Goal: Task Accomplishment & Management: Complete application form

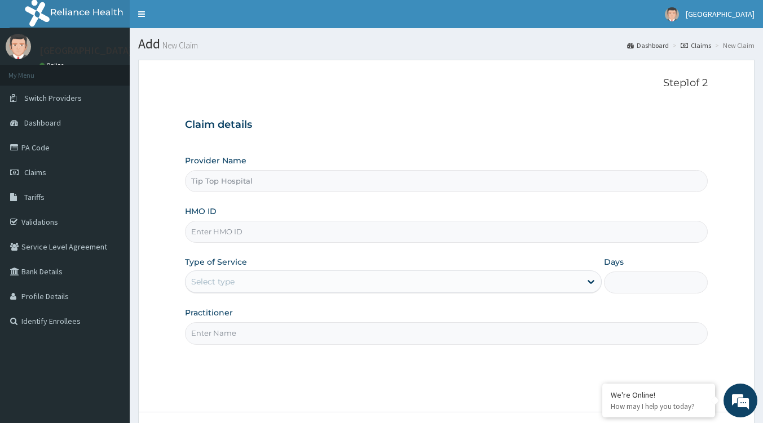
click at [294, 286] on div "Select type" at bounding box center [382, 282] width 395 height 18
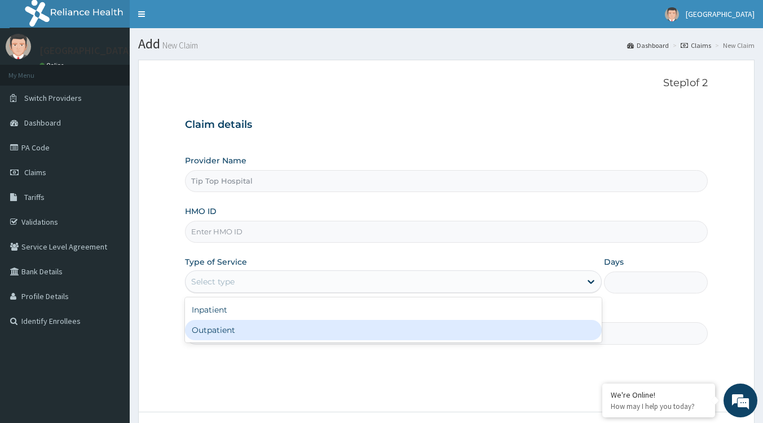
click at [249, 324] on div "Outpatient" at bounding box center [393, 330] width 417 height 20
type input "1"
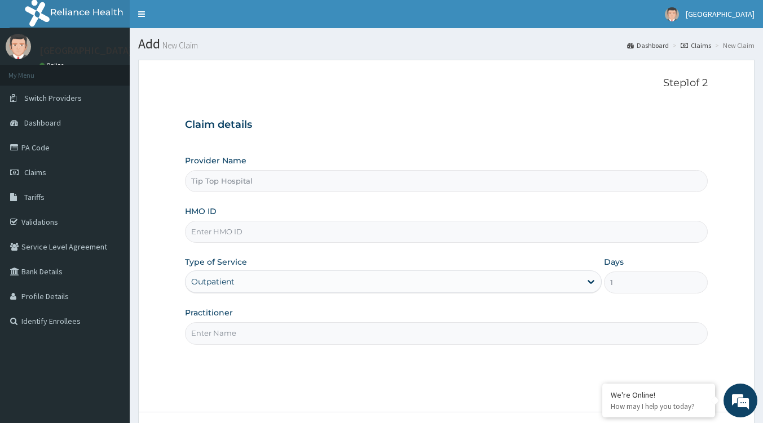
click at [256, 244] on div "Provider Name Tip Top Hospital HMO ID Type of Service option Outpatient, select…" at bounding box center [446, 249] width 523 height 189
click at [256, 232] on input "HMO ID" at bounding box center [446, 232] width 523 height 22
paste input "AHI/10019/A)"
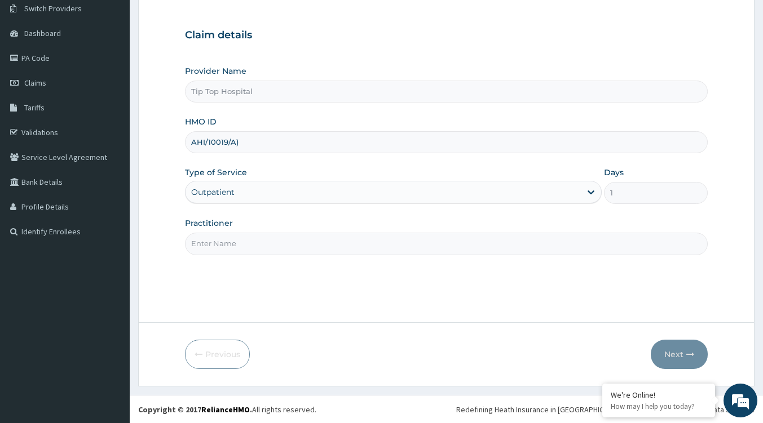
type input "AHI/10019/A)"
click at [280, 252] on input "Practitioner" at bounding box center [446, 244] width 523 height 22
type input "dd"
drag, startPoint x: 669, startPoint y: 345, endPoint x: 683, endPoint y: 348, distance: 14.5
click at [669, 347] on button "Next" at bounding box center [678, 354] width 57 height 29
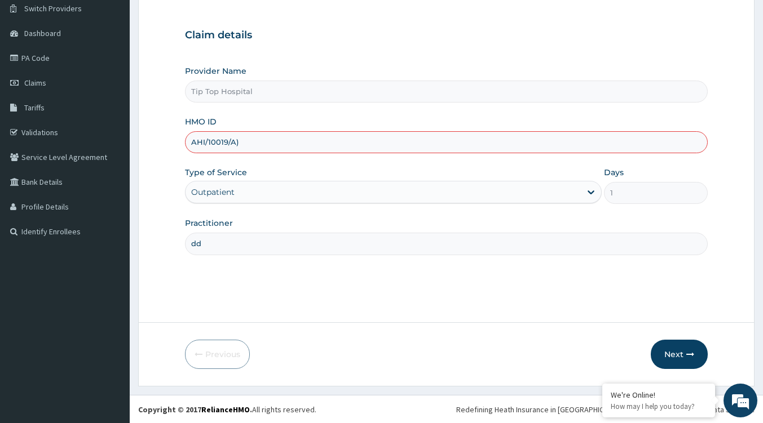
click at [688, 357] on icon "button" at bounding box center [690, 355] width 8 height 8
type input "AHI/10019/A"
click at [700, 358] on button "Next" at bounding box center [678, 354] width 57 height 29
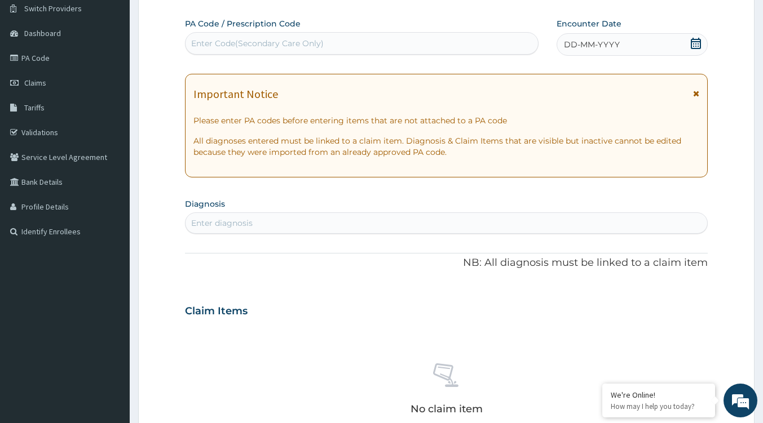
click at [233, 215] on div "Enter diagnosis" at bounding box center [445, 223] width 521 height 18
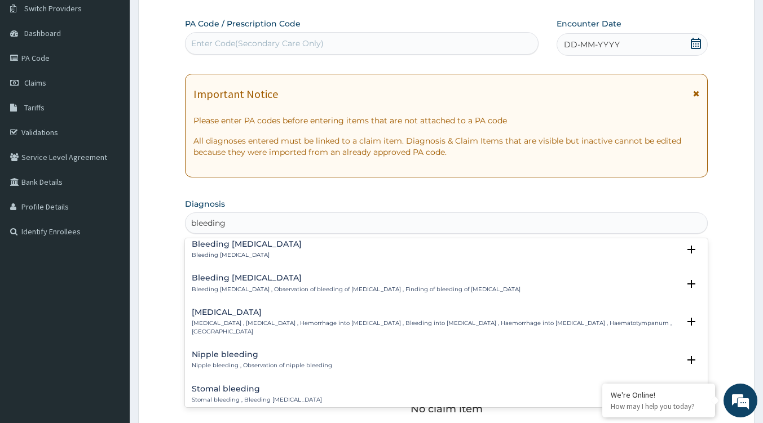
scroll to position [225, 0]
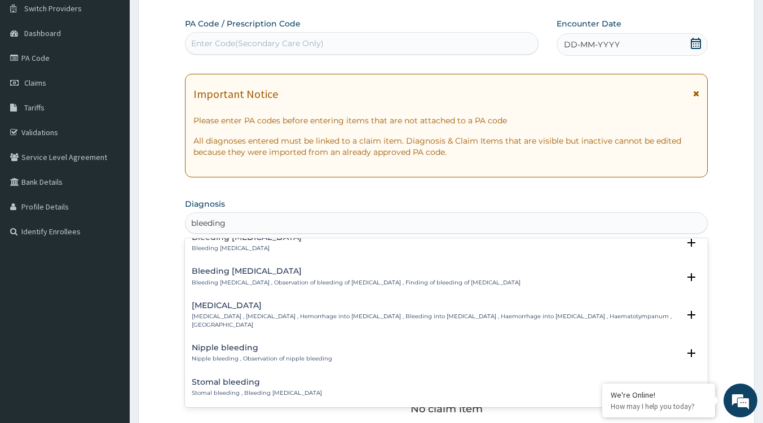
click at [240, 285] on p "Bleeding cervix , Observation of bleeding of cervix , Finding of bleeding of ce…" at bounding box center [356, 283] width 329 height 8
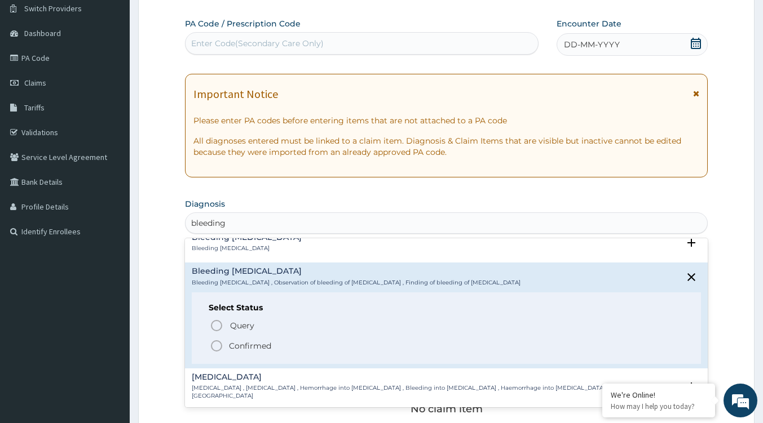
drag, startPoint x: 262, startPoint y: 240, endPoint x: 265, endPoint y: 225, distance: 14.5
click at [262, 238] on div "Bleeding pinna Bleeding pinna" at bounding box center [446, 243] width 509 height 20
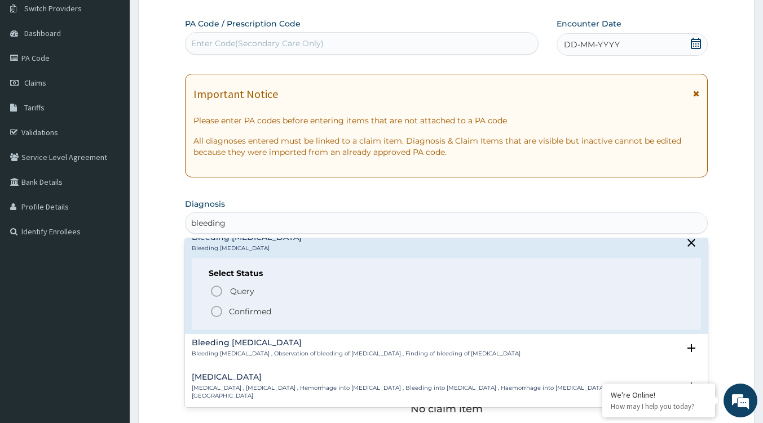
type input "bleeding"
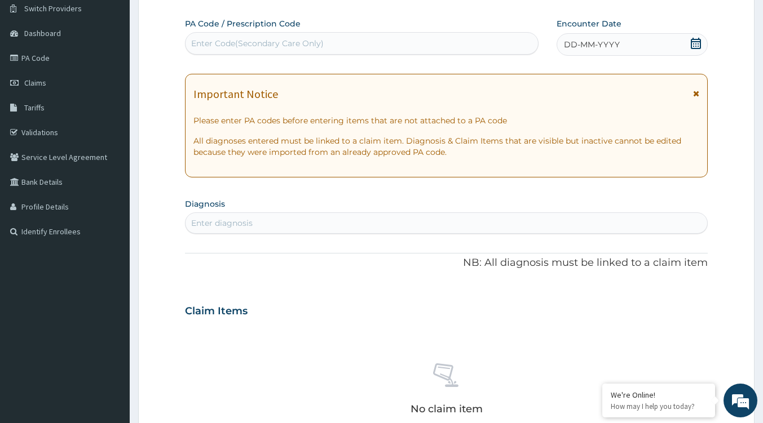
click at [275, 212] on section "Diagnosis Enter diagnosis" at bounding box center [446, 215] width 523 height 38
click at [264, 224] on div "Enter diagnosis" at bounding box center [445, 223] width 521 height 18
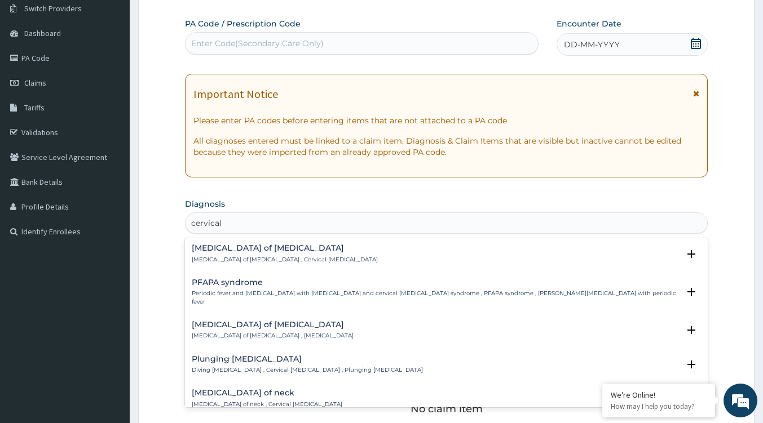
scroll to position [113, 0]
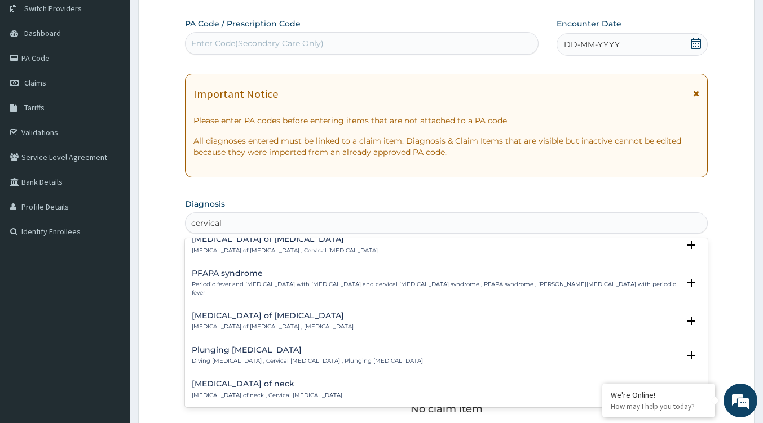
type input "cervical"
click at [299, 192] on div "PA Code / Prescription Code Enter Code(Secondary Care Only) Encounter Date DD-M…" at bounding box center [446, 309] width 523 height 583
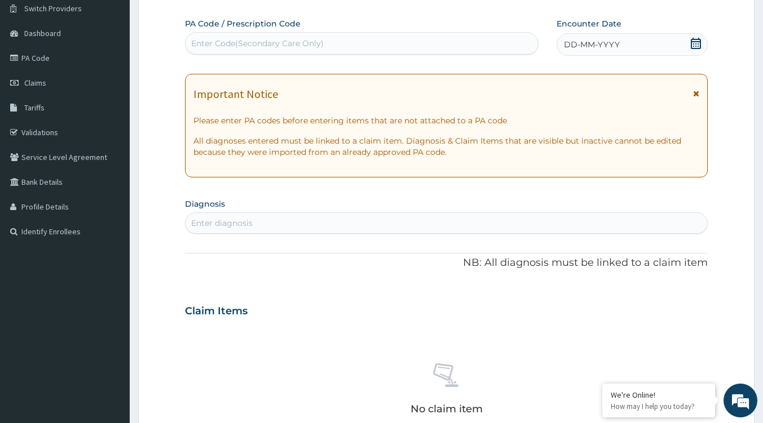
click at [33, 82] on span "Claims" at bounding box center [35, 83] width 22 height 10
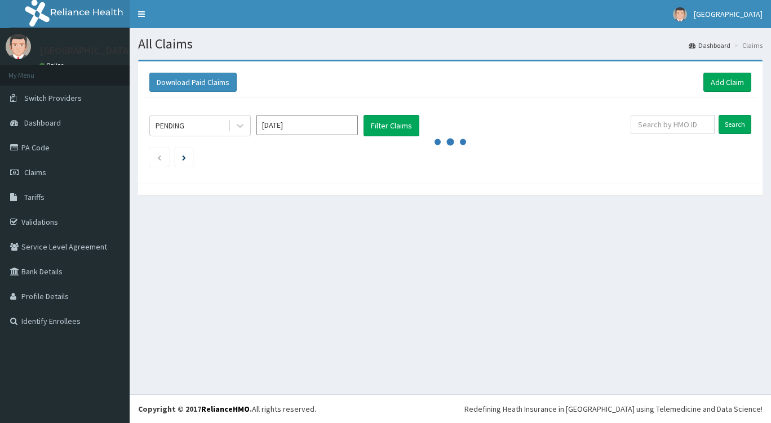
click at [32, 150] on link "PA Code" at bounding box center [65, 147] width 130 height 25
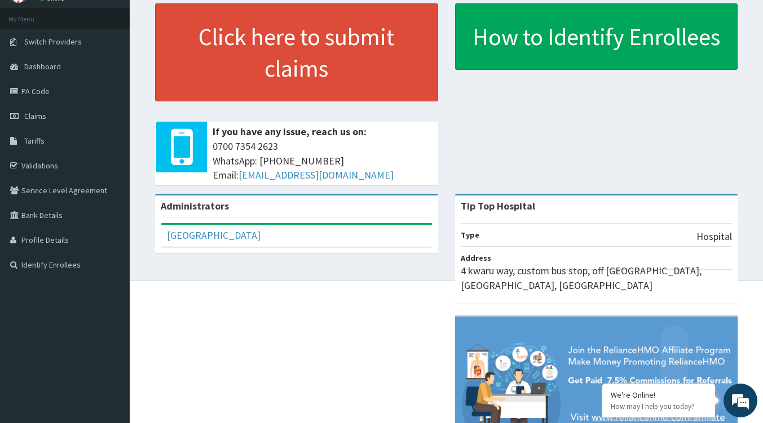
click at [36, 112] on span "Claims" at bounding box center [35, 116] width 22 height 10
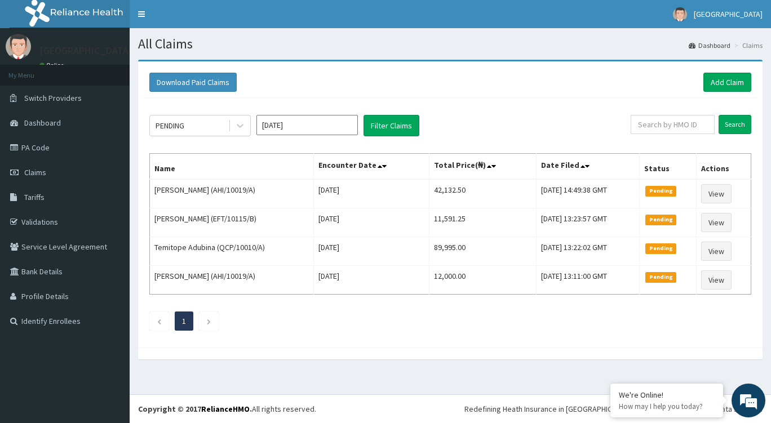
click at [24, 145] on link "PA Code" at bounding box center [65, 147] width 130 height 25
click at [738, 86] on link "Add Claim" at bounding box center [727, 82] width 48 height 19
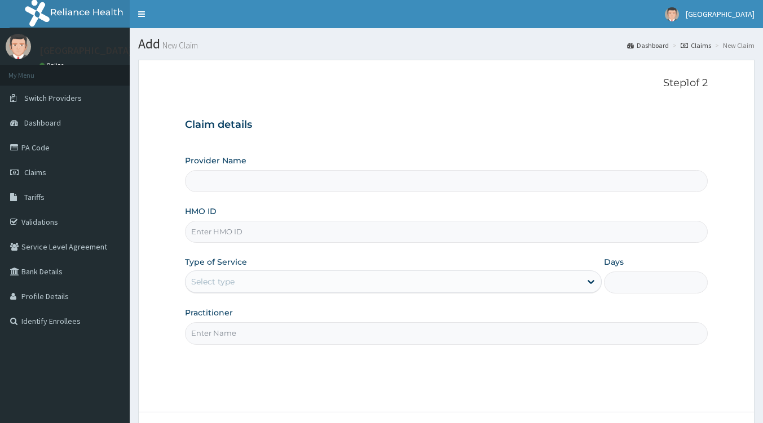
click at [233, 185] on input "Provider Name" at bounding box center [446, 181] width 523 height 22
click at [230, 238] on input "HMO ID" at bounding box center [446, 232] width 523 height 22
paste input "QCP/10010/A"
type input "QCP/10010/A"
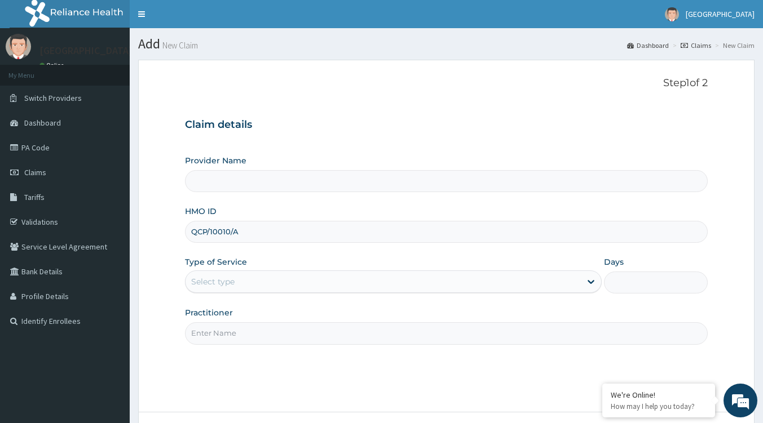
type input "Tip Top Hospital"
type input "QCP/10010/A"
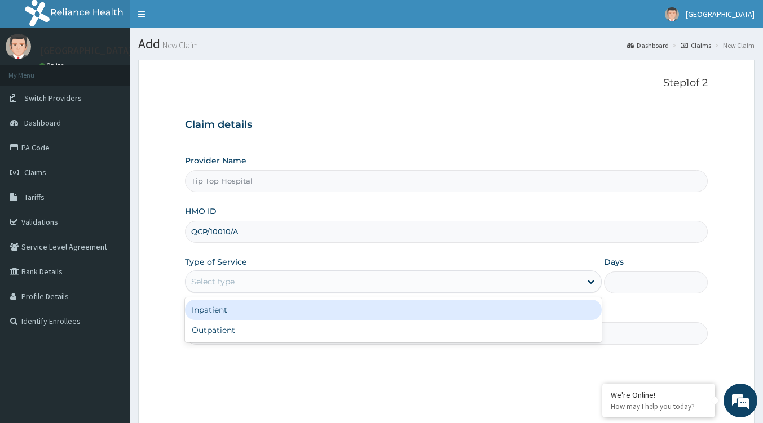
click at [256, 287] on div "Select type" at bounding box center [382, 282] width 395 height 18
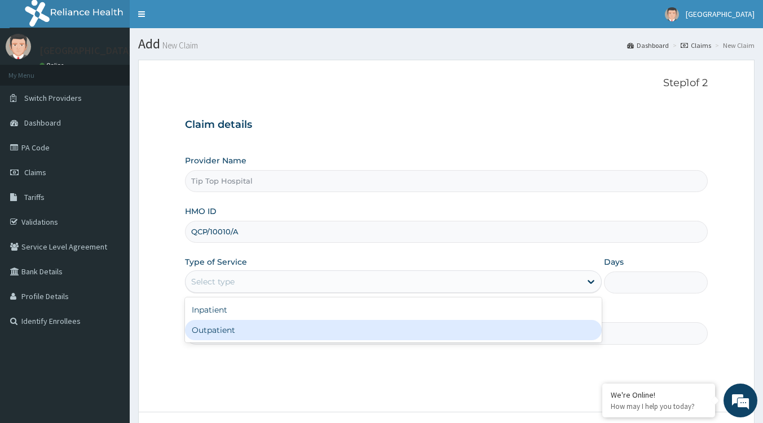
click at [227, 322] on div "Outpatient" at bounding box center [393, 330] width 417 height 20
type input "1"
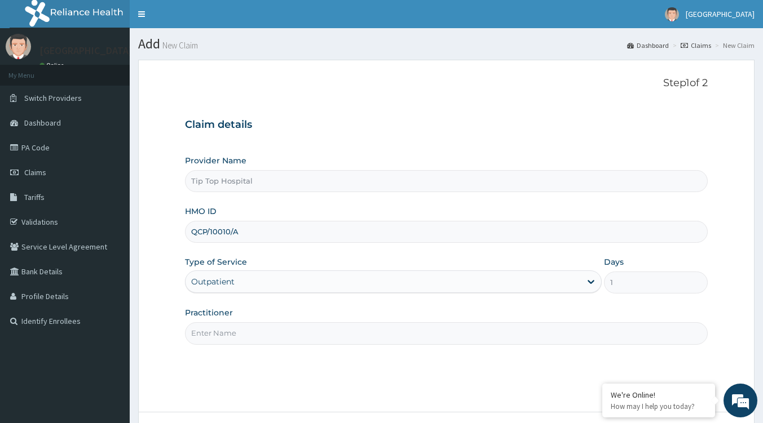
click at [244, 342] on input "Practitioner" at bounding box center [446, 333] width 523 height 22
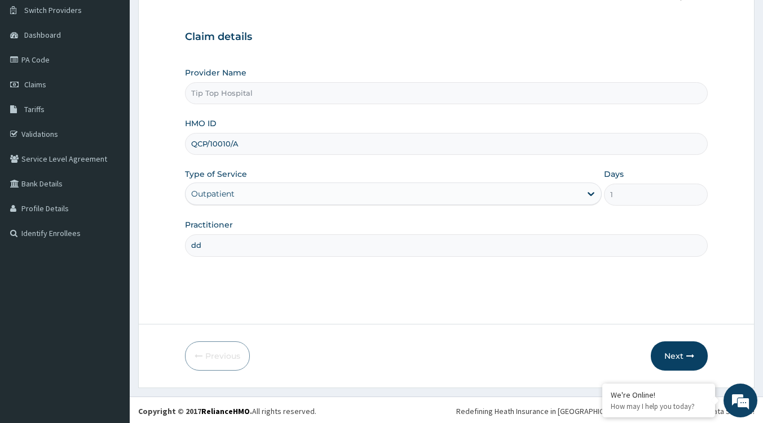
scroll to position [90, 0]
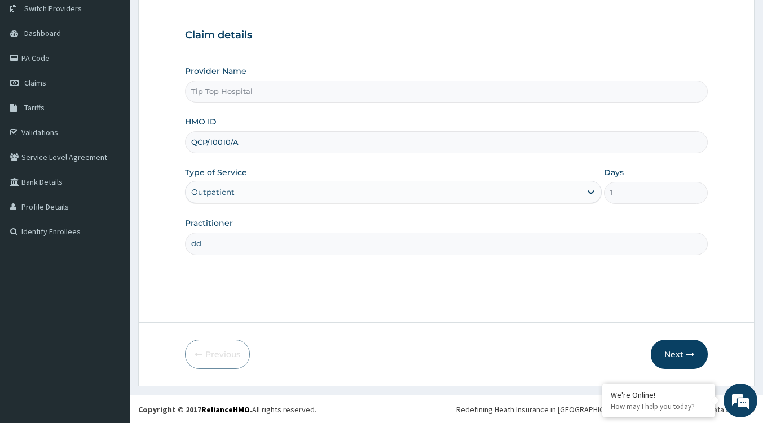
type input "dd"
click at [675, 349] on button "Next" at bounding box center [678, 354] width 57 height 29
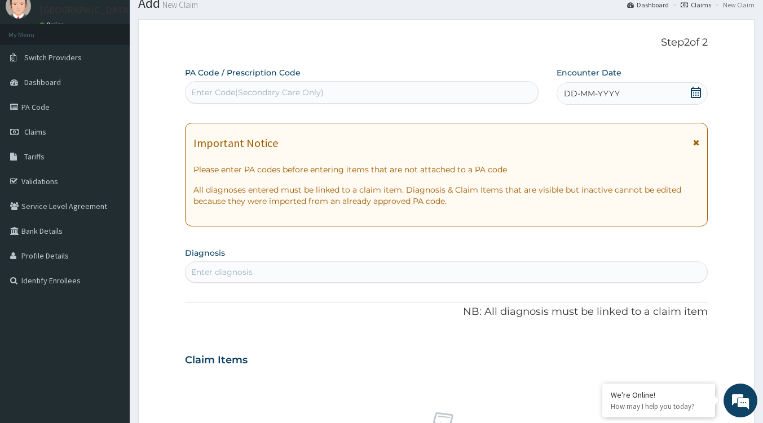
scroll to position [33, 0]
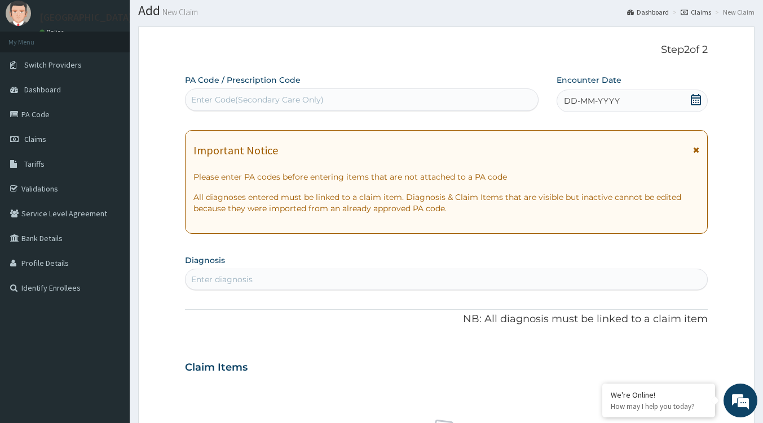
click at [263, 281] on div "Enter diagnosis" at bounding box center [445, 280] width 521 height 18
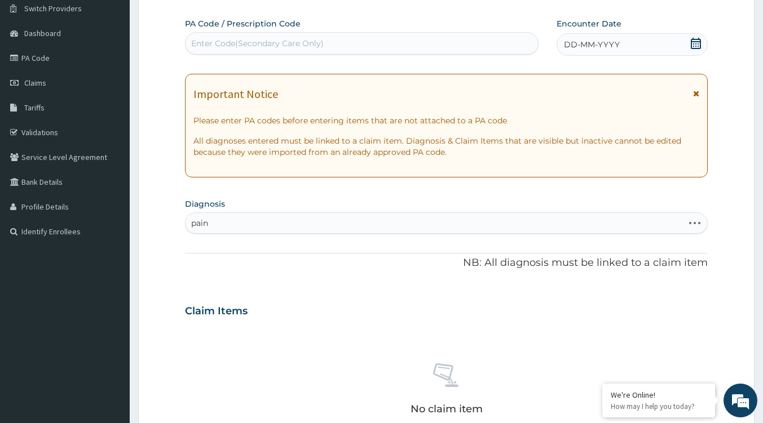
scroll to position [259, 0]
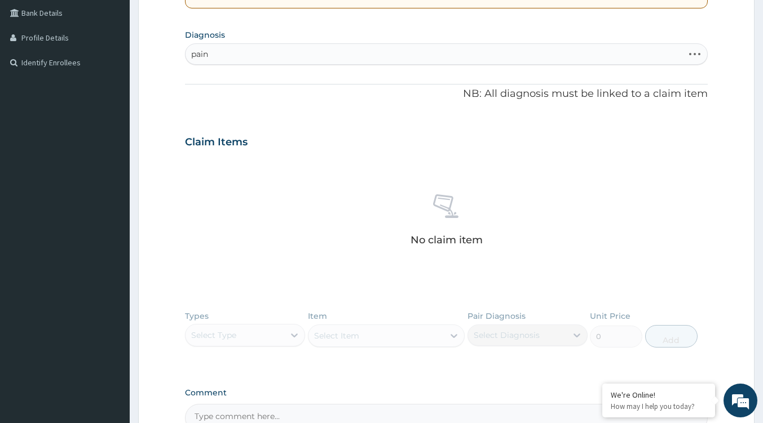
type input "pain"
click at [258, 339] on div "Types Select Type Item Select Item Pair Diagnosis Select Diagnosis Unit Price 0…" at bounding box center [446, 337] width 523 height 65
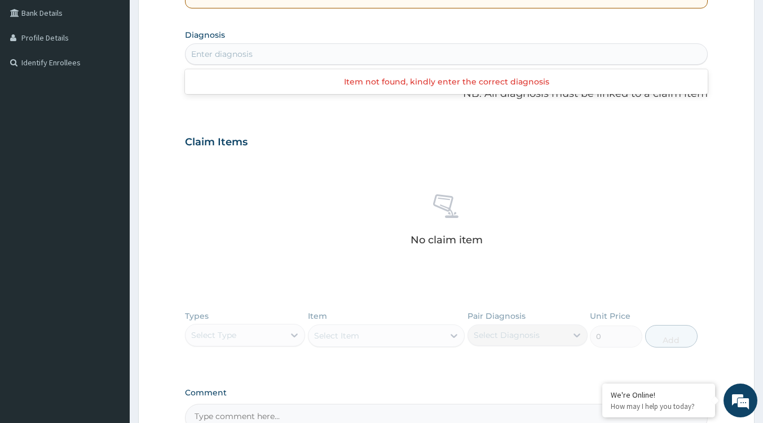
click at [256, 56] on div "Enter diagnosis" at bounding box center [445, 54] width 521 height 18
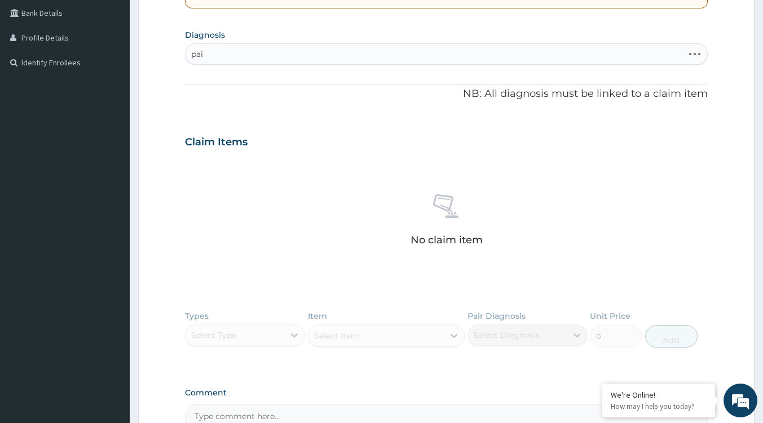
type input "pain"
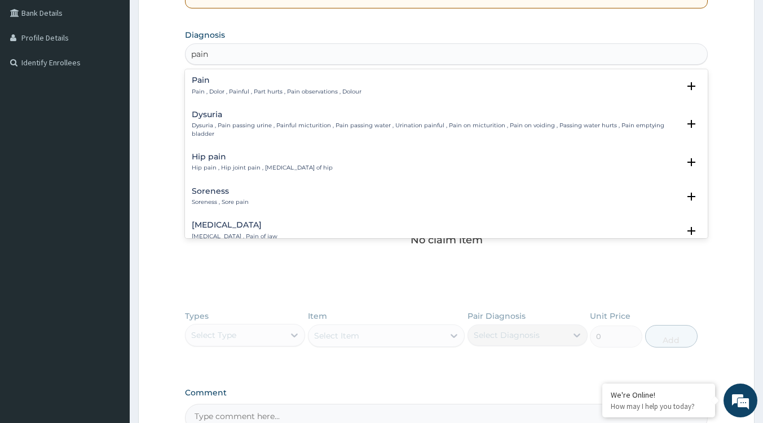
click at [245, 82] on h4 "Pain" at bounding box center [277, 80] width 170 height 8
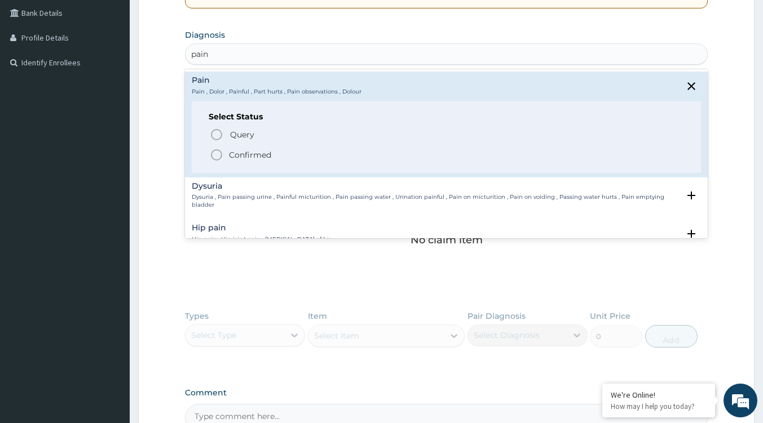
click at [253, 150] on p "Confirmed" at bounding box center [250, 154] width 42 height 11
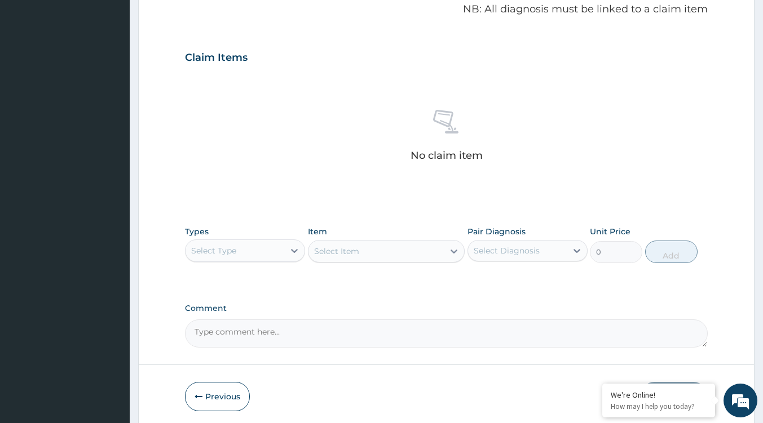
scroll to position [389, 0]
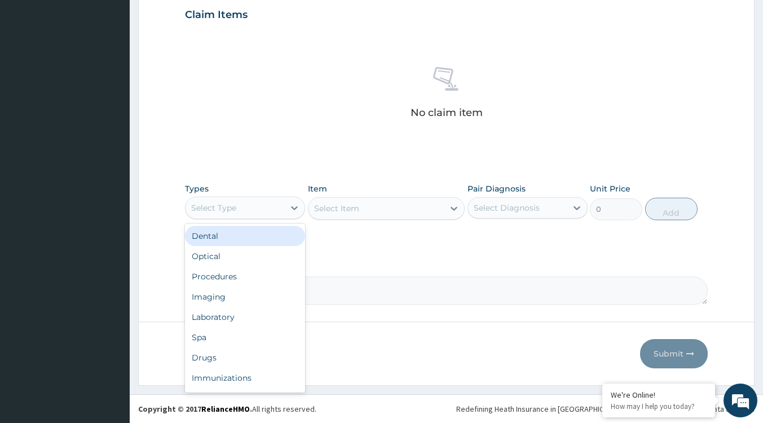
click at [253, 206] on div "Select Type" at bounding box center [234, 208] width 99 height 18
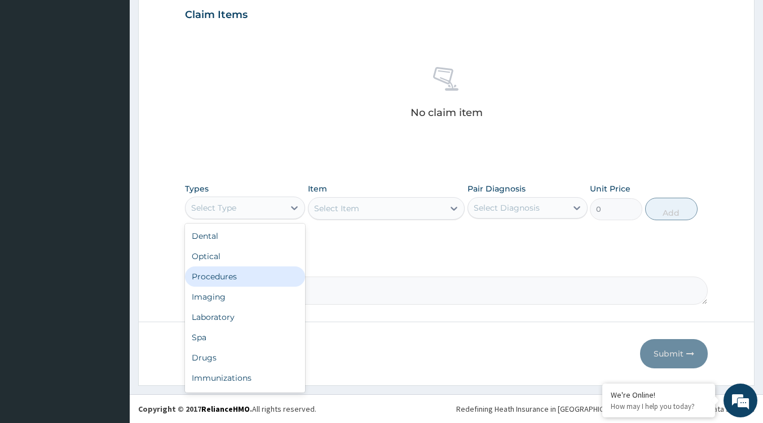
click at [237, 277] on div "Procedures" at bounding box center [245, 277] width 120 height 20
click at [273, 209] on div "Procedures" at bounding box center [234, 208] width 99 height 18
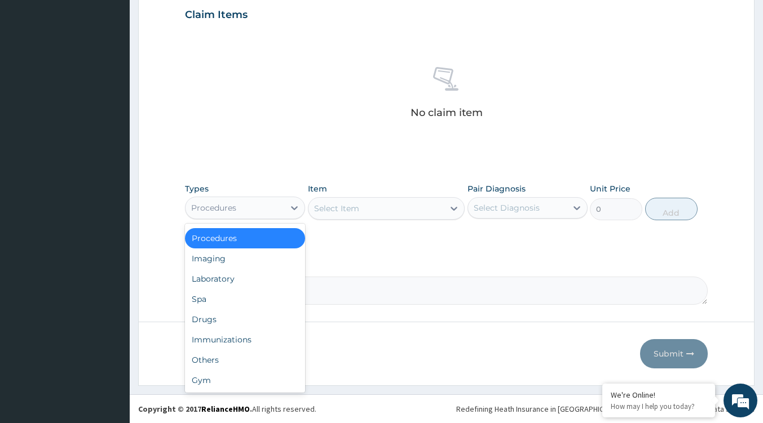
scroll to position [0, 0]
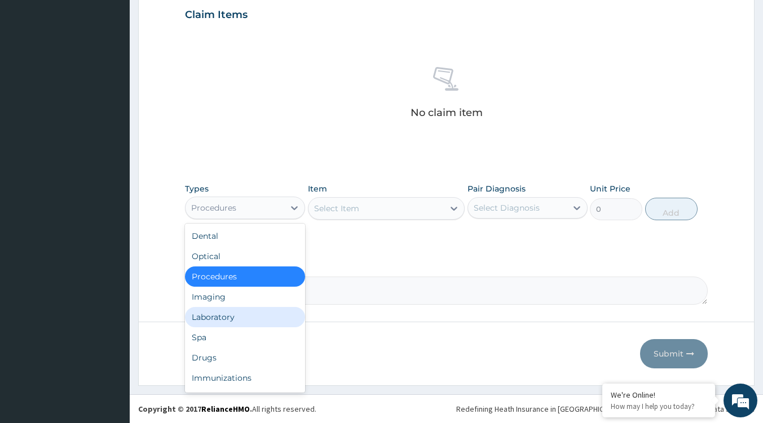
click at [233, 315] on div "Laboratory" at bounding box center [245, 317] width 120 height 20
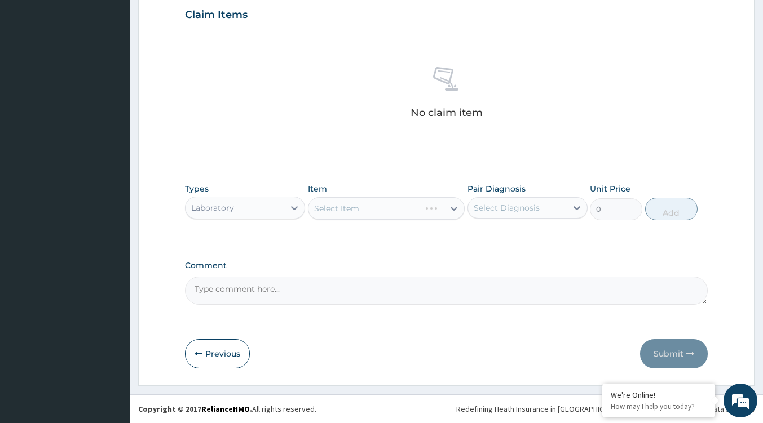
click at [496, 210] on div "Select Diagnosis" at bounding box center [506, 207] width 66 height 11
click at [387, 220] on div "Item Select Item" at bounding box center [386, 201] width 157 height 37
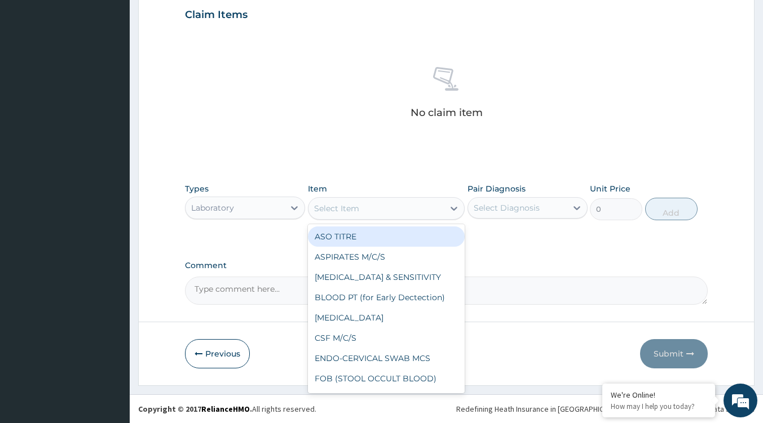
click at [442, 215] on div "Select Item" at bounding box center [375, 209] width 135 height 18
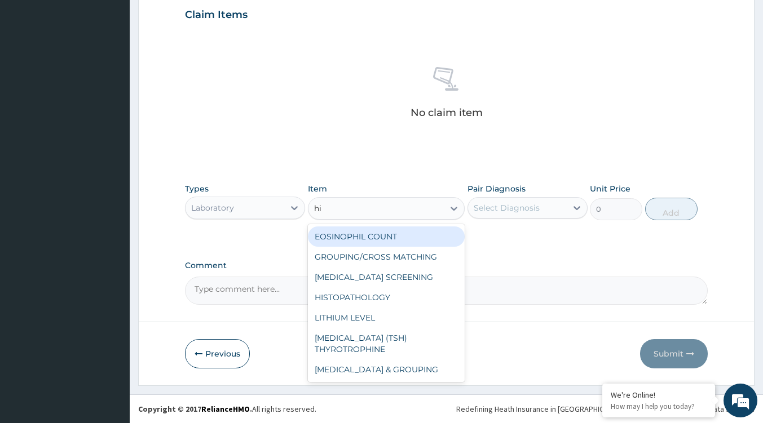
type input "his"
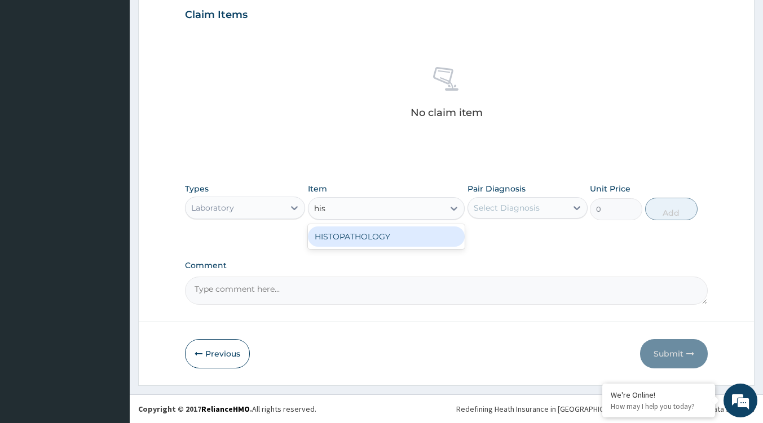
click at [370, 231] on div "HISTOPATHOLOGY" at bounding box center [386, 237] width 157 height 20
type input "10000"
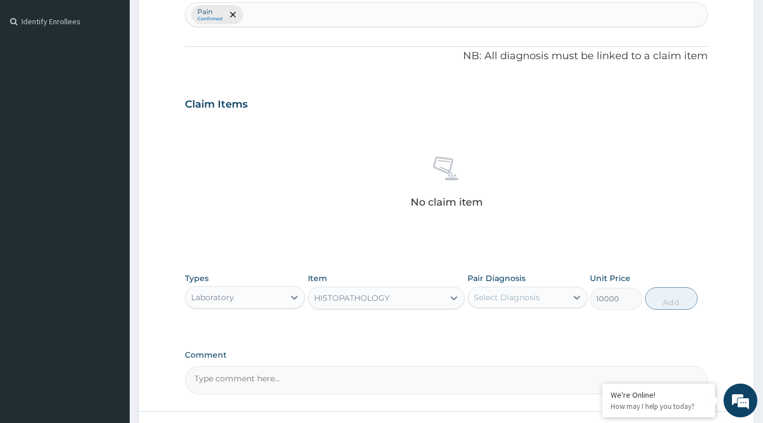
scroll to position [277, 0]
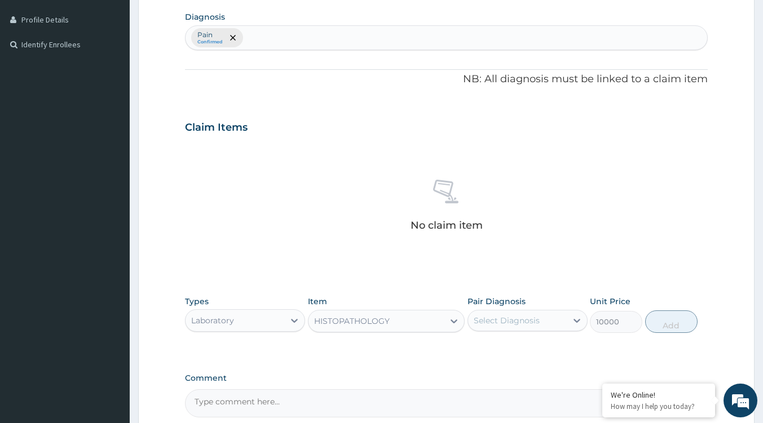
click at [386, 321] on div "HISTOPATHOLOGY" at bounding box center [352, 321] width 76 height 11
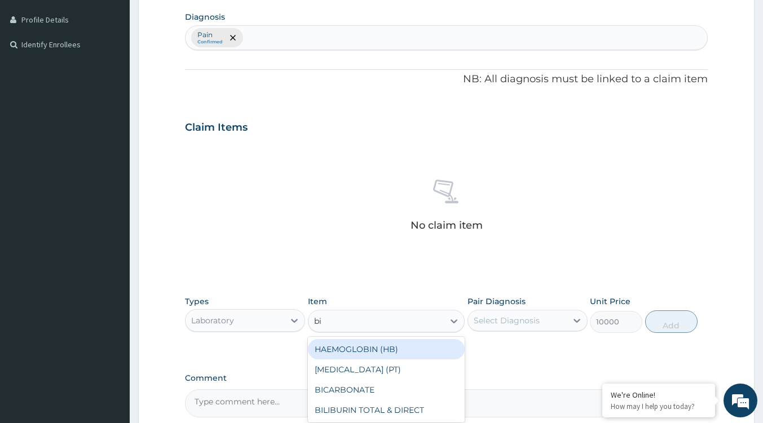
scroll to position [0, 0]
type input "b"
type input "cyt"
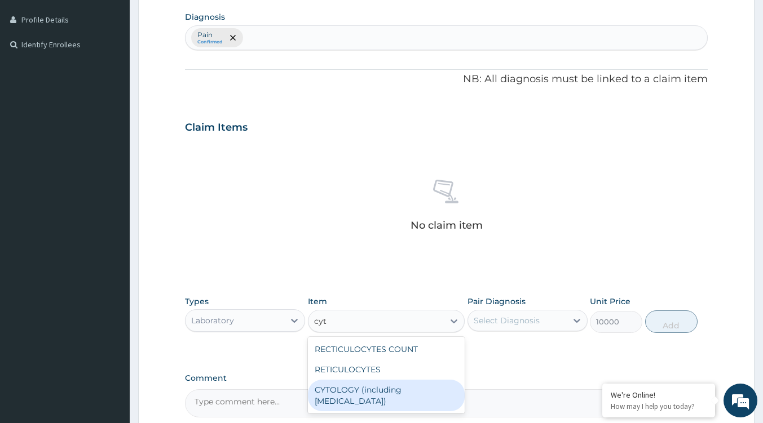
click at [379, 389] on div "CYTOLOGY (including PAP SMEAR)" at bounding box center [386, 396] width 157 height 32
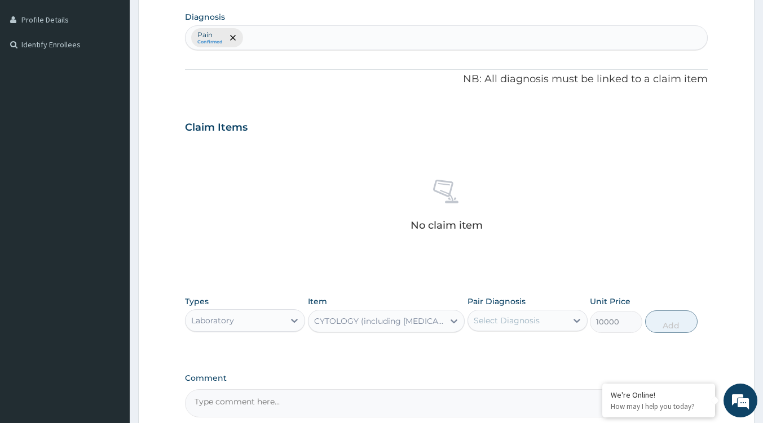
click at [394, 321] on div "CYTOLOGY (including PAP SMEAR)" at bounding box center [379, 321] width 131 height 11
click at [269, 321] on div "Laboratory" at bounding box center [234, 321] width 99 height 18
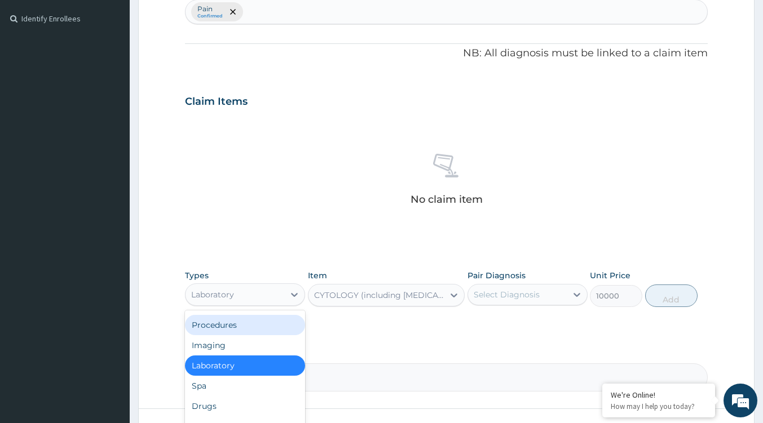
scroll to position [389, 0]
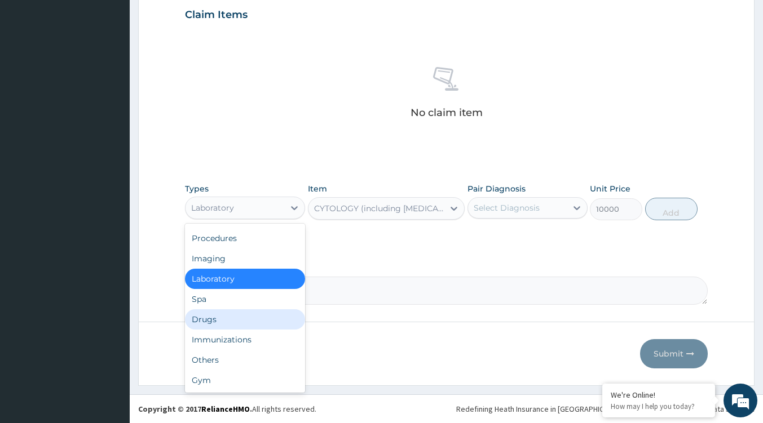
click at [218, 321] on div "Drugs" at bounding box center [245, 319] width 120 height 20
type input "0"
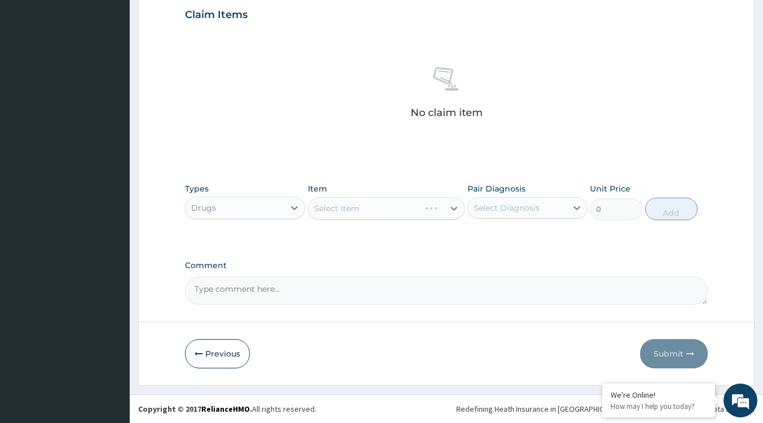
click at [448, 210] on div "Select Item" at bounding box center [386, 208] width 157 height 23
click at [411, 213] on div "Select Item" at bounding box center [375, 209] width 135 height 18
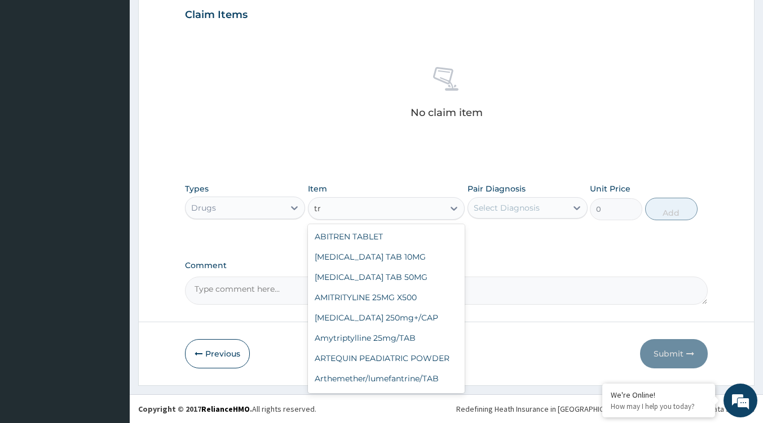
type input "t"
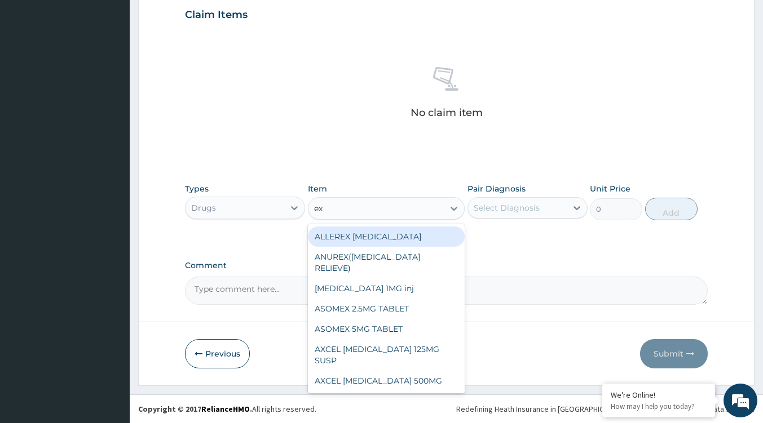
type input "exa"
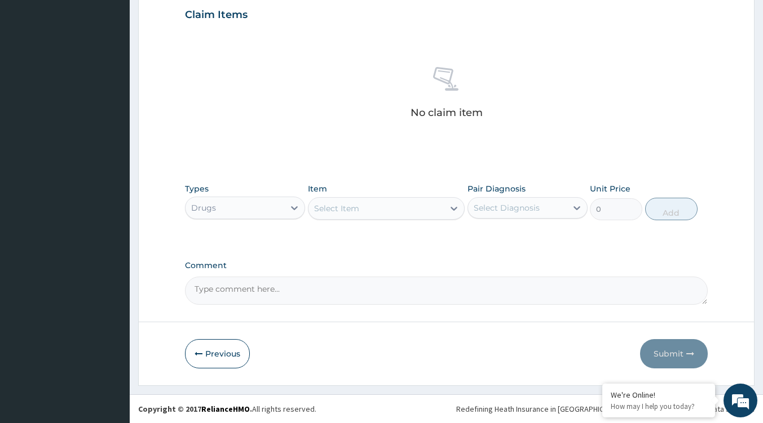
click at [362, 207] on div "Select Item" at bounding box center [375, 209] width 135 height 18
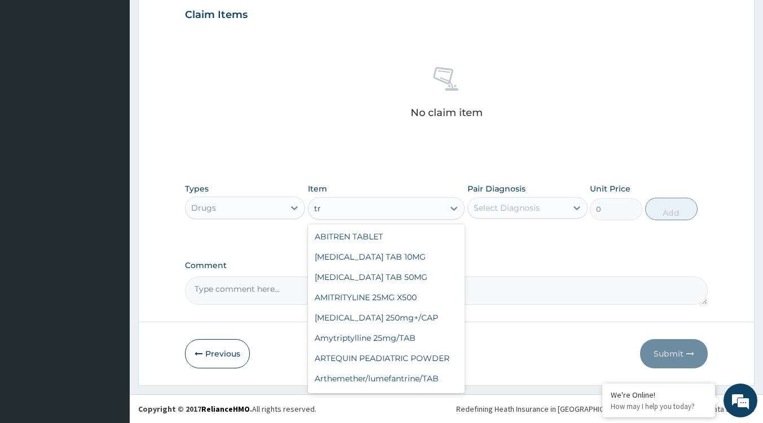
type input "t"
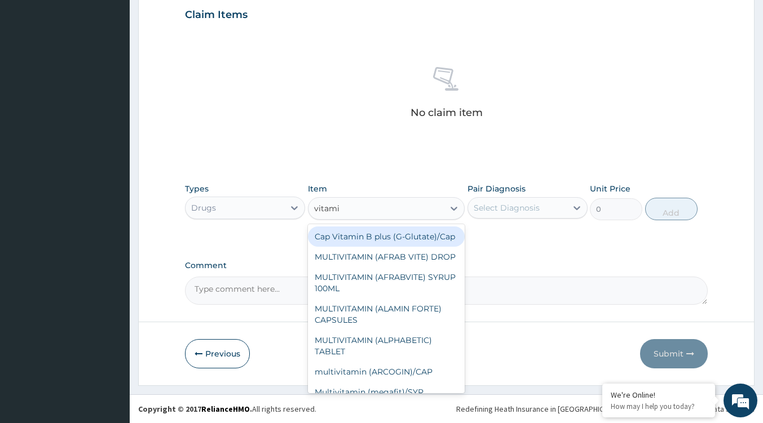
type input "vitamin"
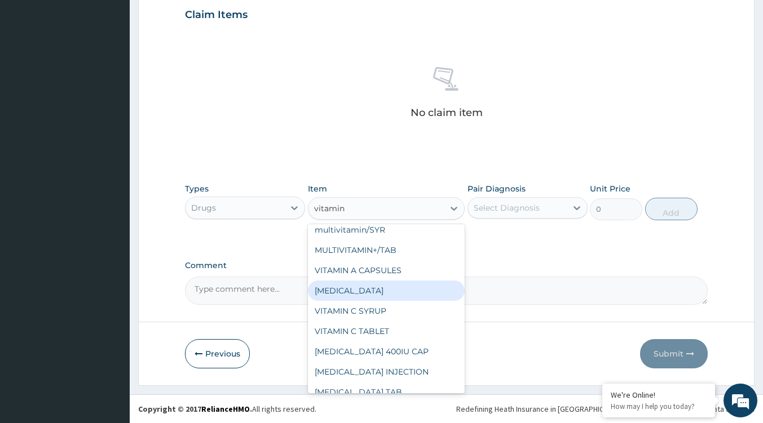
scroll to position [372, 0]
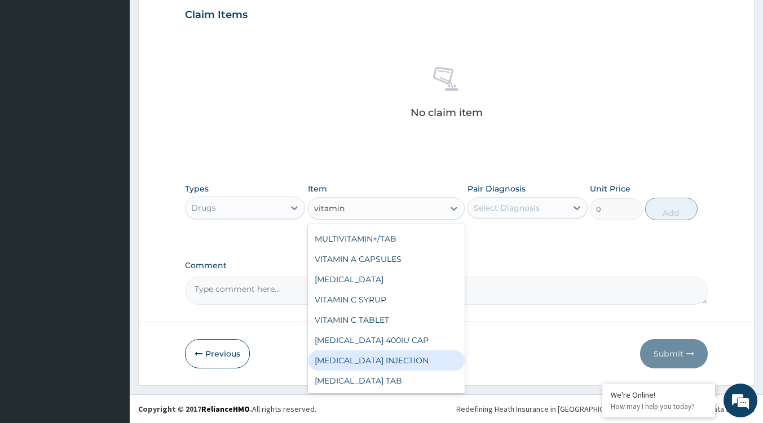
click at [353, 357] on div "VITAMIN K INJECTION" at bounding box center [386, 361] width 157 height 20
type input "236.25"
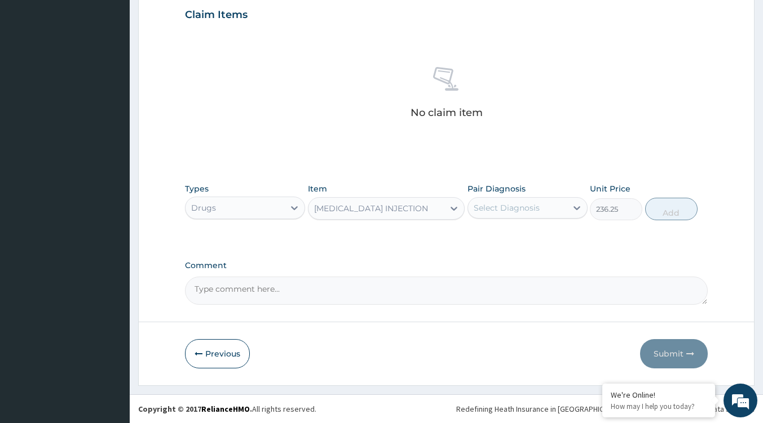
click at [404, 202] on div "VITAMIN K INJECTION" at bounding box center [375, 209] width 135 height 18
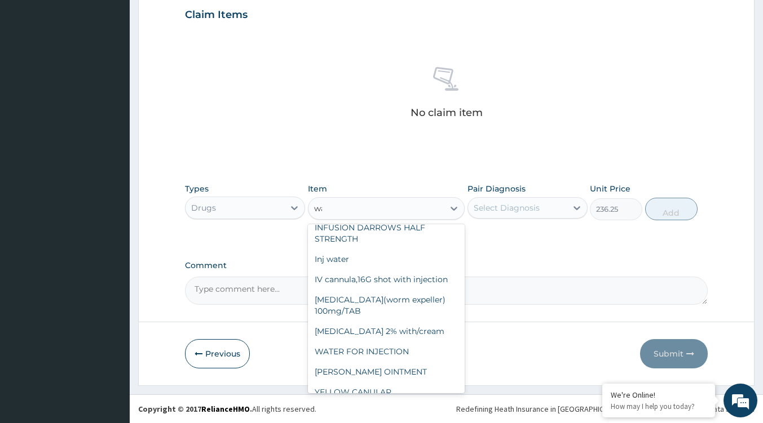
scroll to position [0, 0]
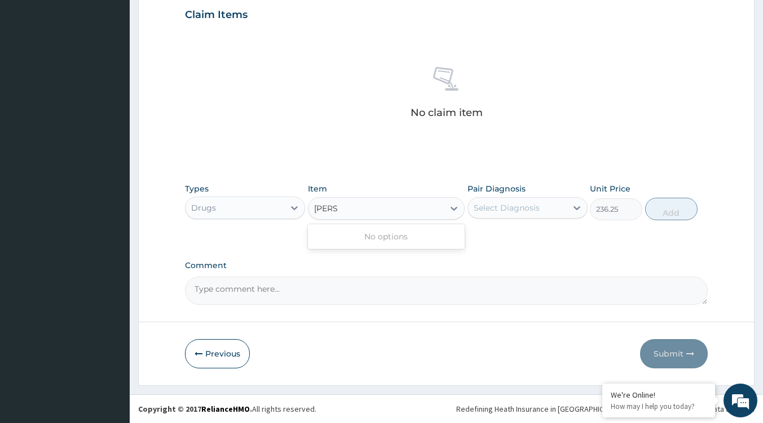
type input "warfa"
click at [220, 220] on div "Types Drugs" at bounding box center [245, 201] width 120 height 37
click at [266, 197] on div "Drugs" at bounding box center [245, 208] width 120 height 23
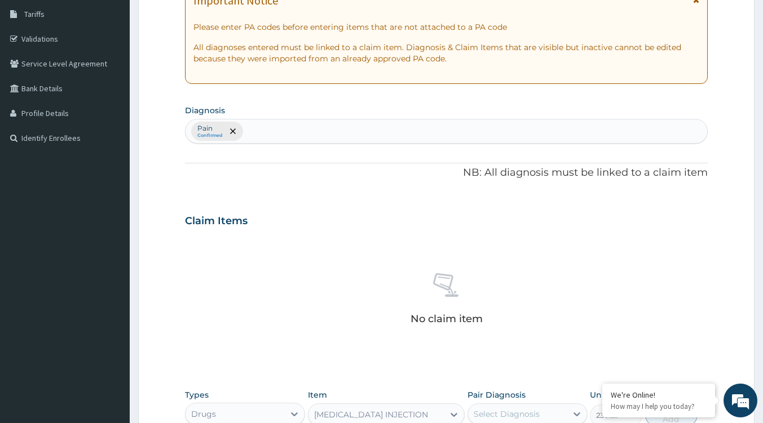
scroll to position [51, 0]
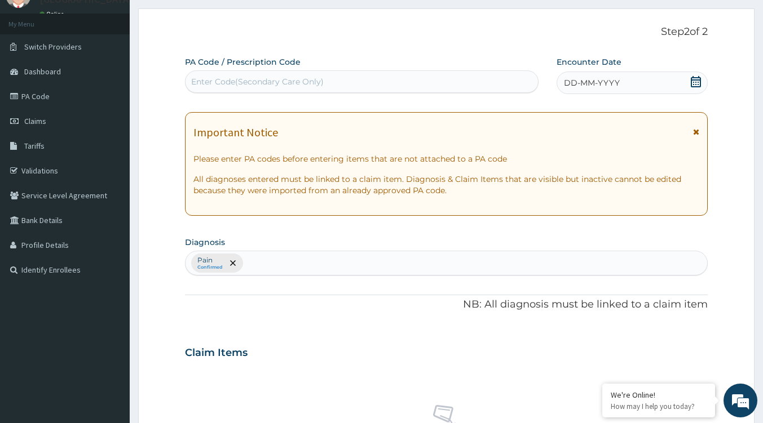
click at [284, 274] on div "Pain Confirmed" at bounding box center [446, 263] width 523 height 25
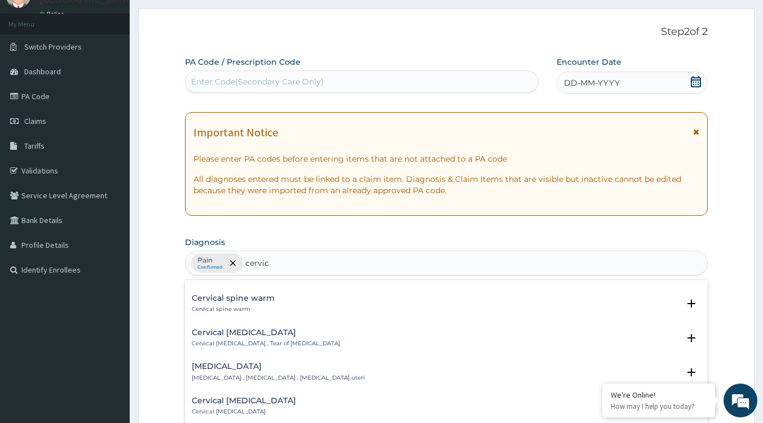
scroll to position [1296, 0]
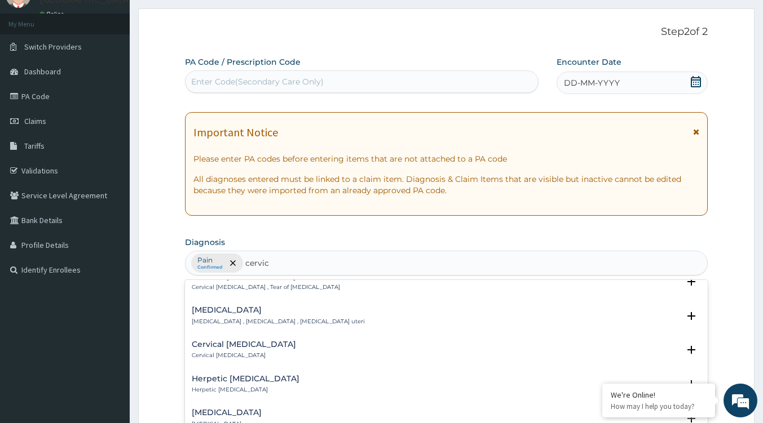
type input "cervic"
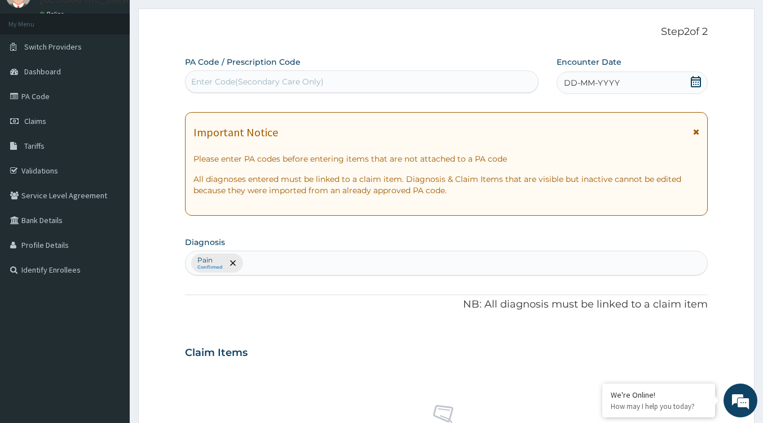
click at [267, 240] on section "Diagnosis Pain Confirmed" at bounding box center [446, 255] width 523 height 42
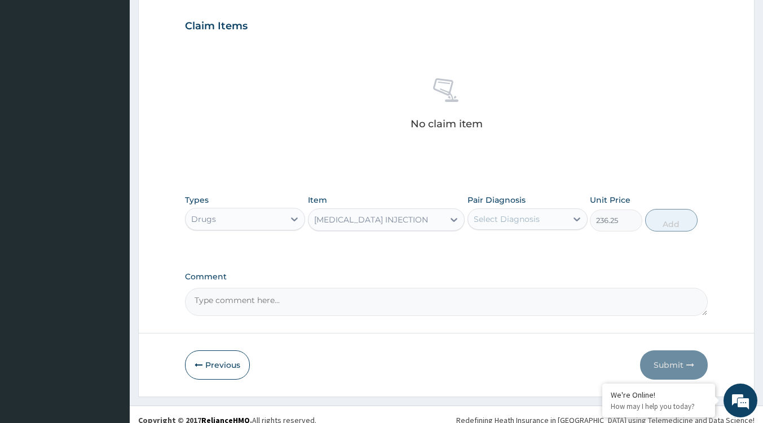
scroll to position [389, 0]
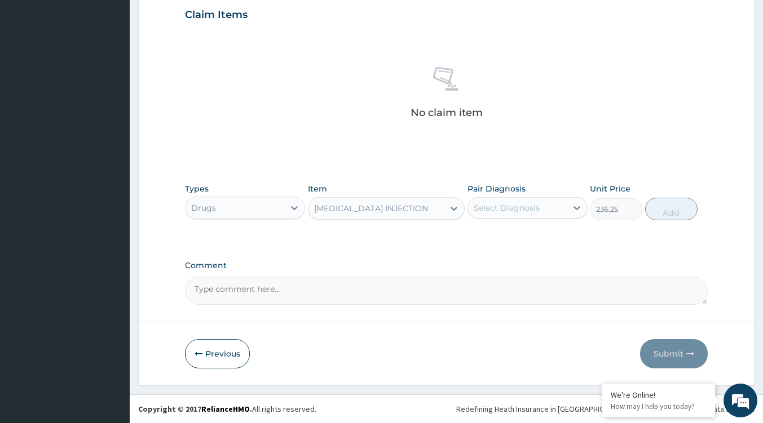
click at [286, 209] on div at bounding box center [294, 208] width 20 height 20
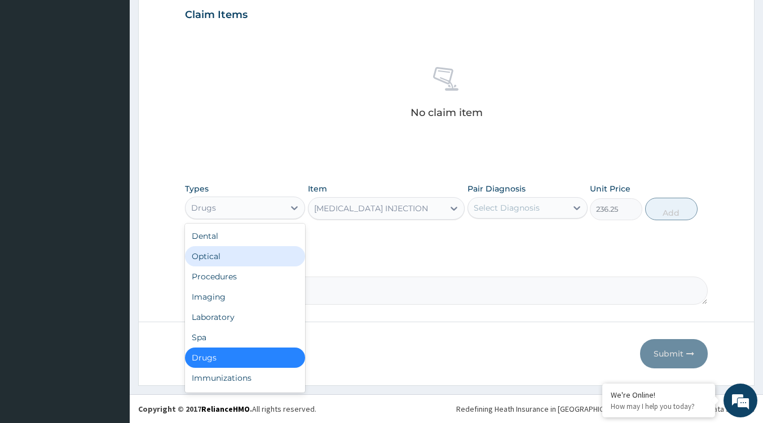
scroll to position [38, 0]
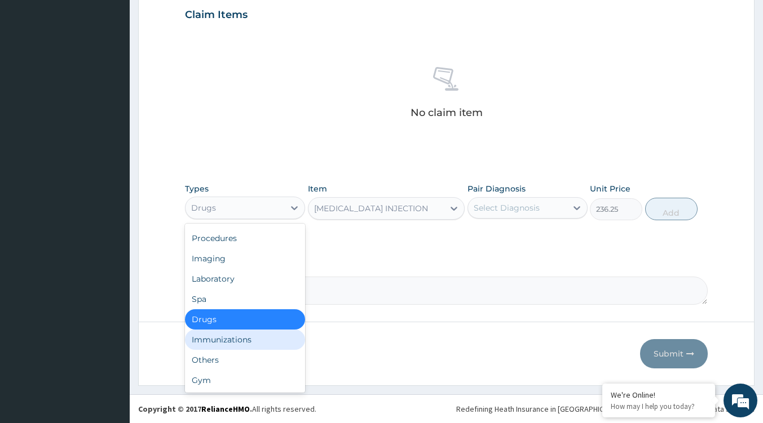
click at [242, 338] on div "Immunizations" at bounding box center [245, 340] width 120 height 20
type input "0"
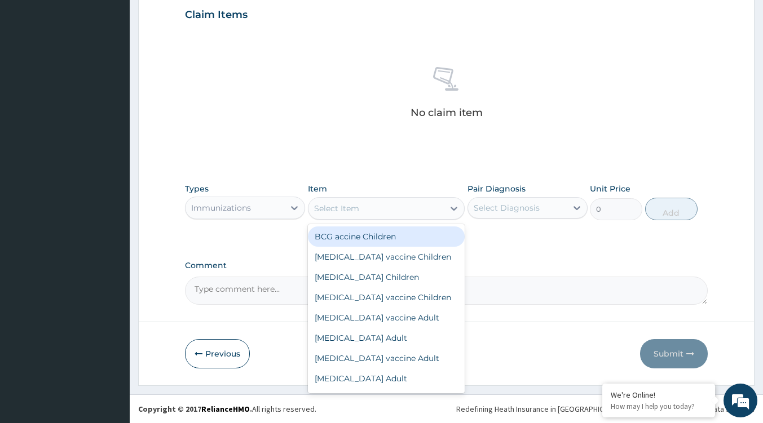
click at [416, 216] on div "Select Item" at bounding box center [375, 209] width 135 height 18
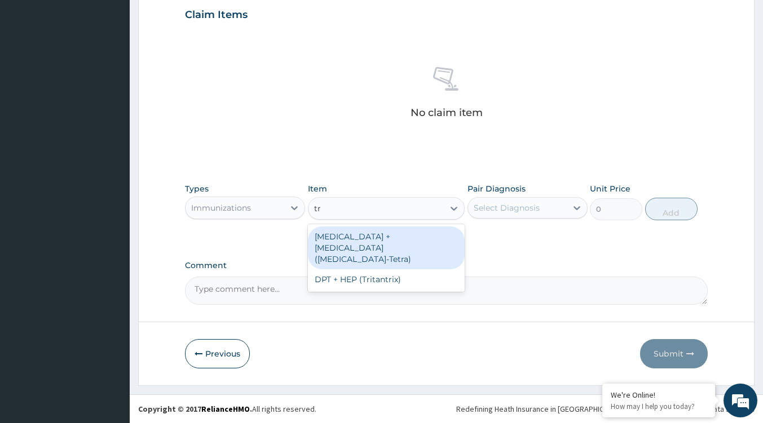
type input "t"
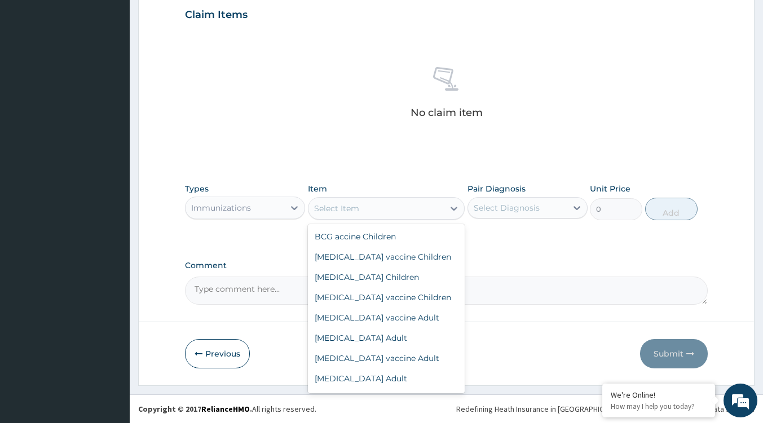
click at [281, 203] on div "Immunizations" at bounding box center [234, 208] width 99 height 18
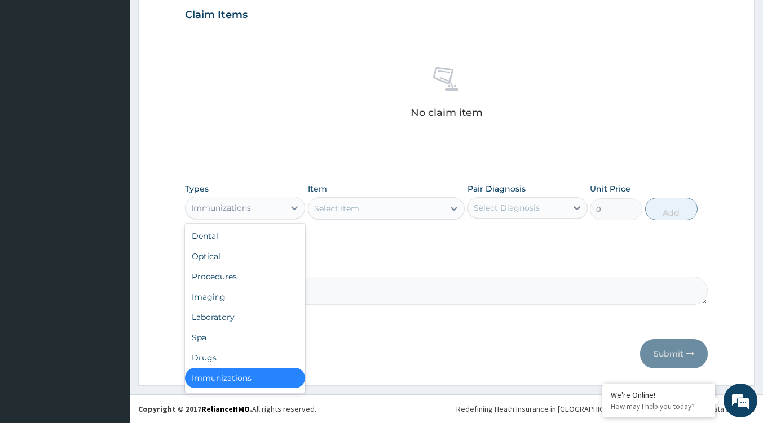
scroll to position [2, 0]
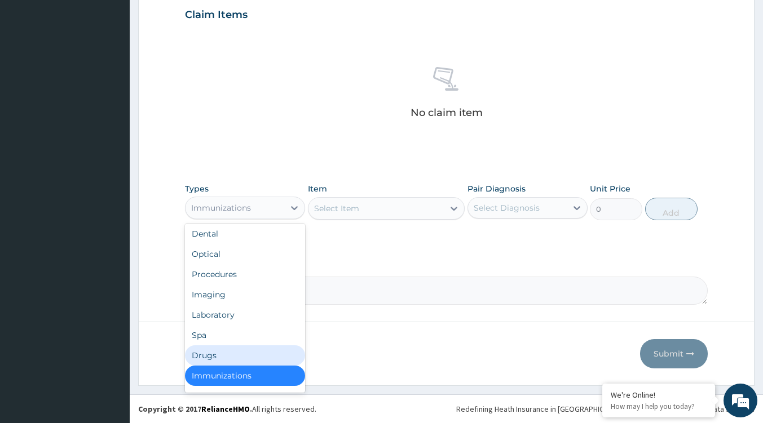
click at [219, 353] on div "Drugs" at bounding box center [245, 356] width 120 height 20
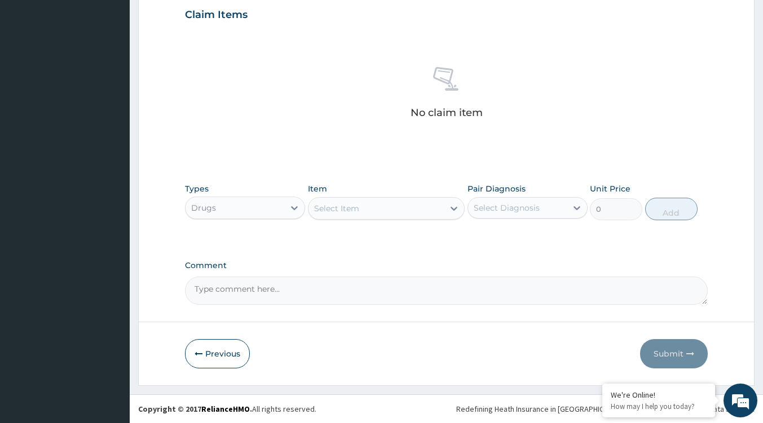
click at [384, 200] on div "Select Item" at bounding box center [375, 209] width 135 height 18
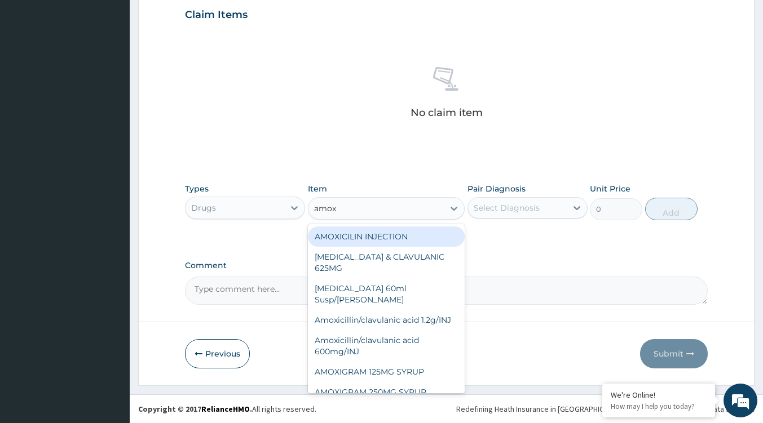
type input "amoxi"
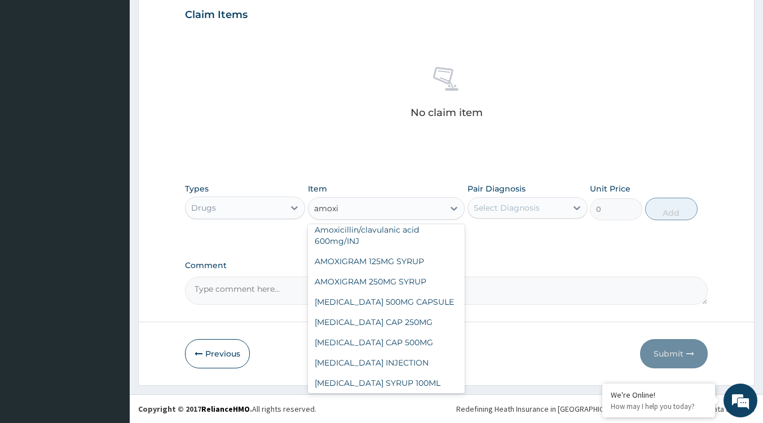
scroll to position [113, 0]
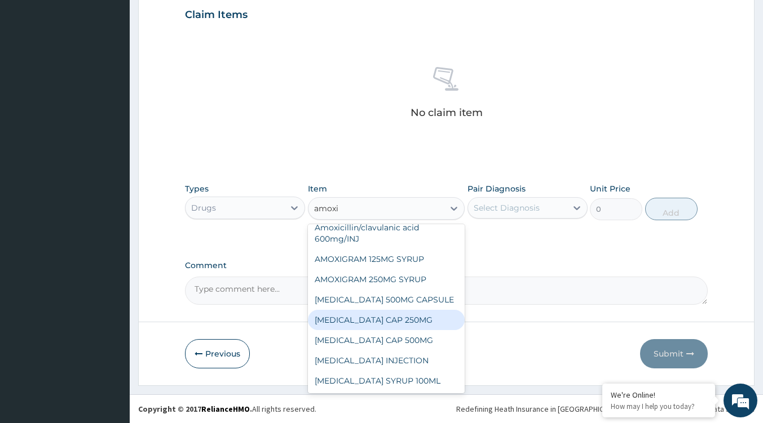
click at [366, 312] on div "AMOXIL CAP 250MG" at bounding box center [386, 320] width 157 height 20
type input "80"
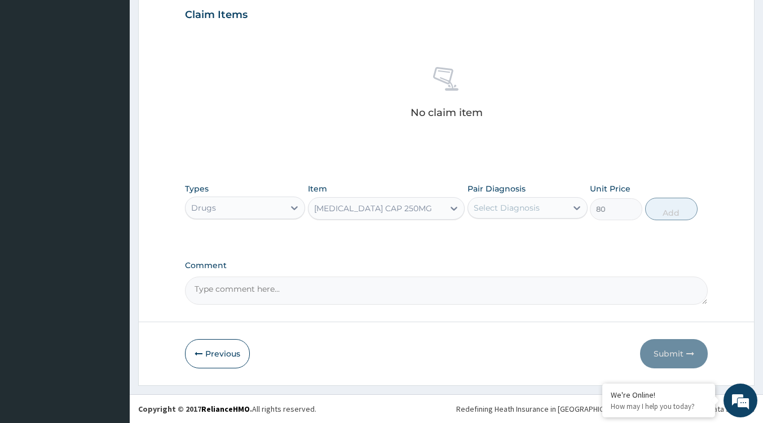
click at [356, 219] on div "AMOXIL CAP 250MG" at bounding box center [386, 208] width 157 height 23
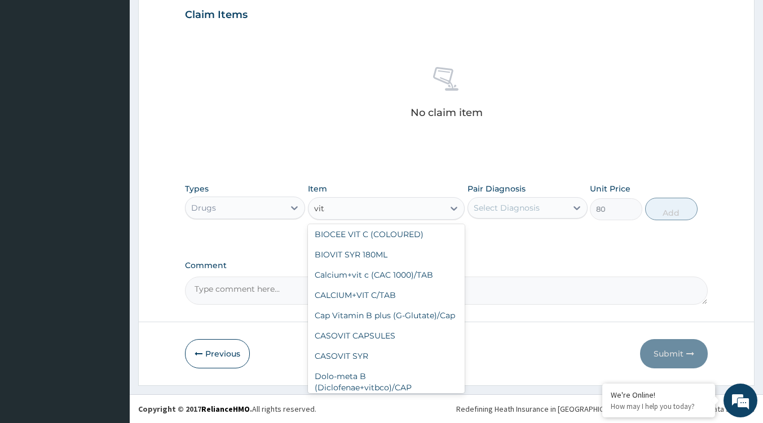
scroll to position [0, 0]
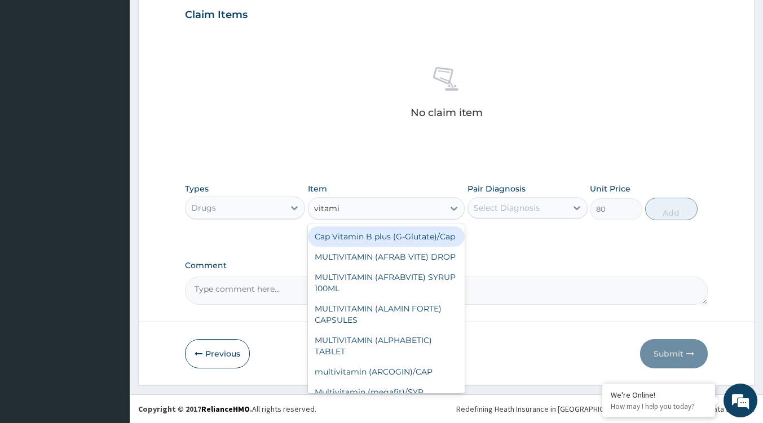
type input "vitamin"
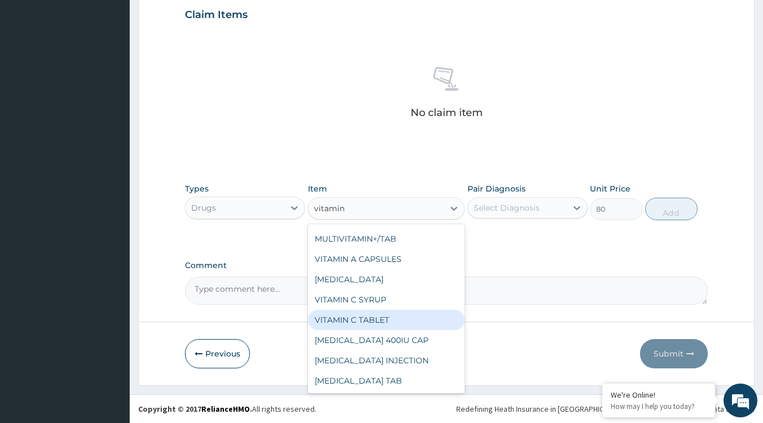
scroll to position [372, 0]
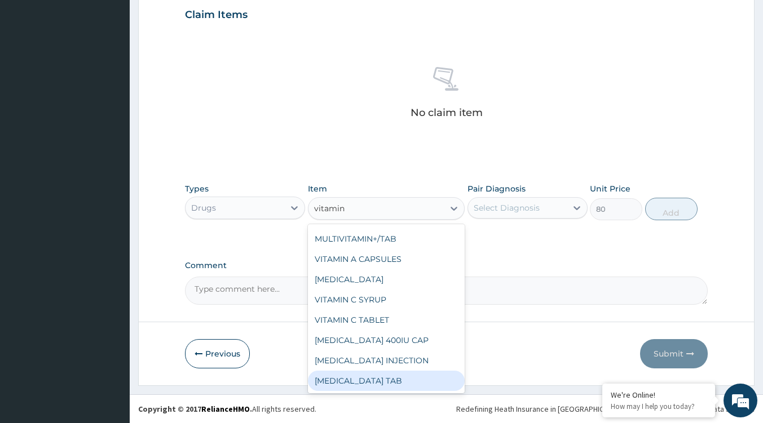
click at [367, 378] on div "VITAMIN K TAB" at bounding box center [386, 381] width 157 height 20
type input "315"
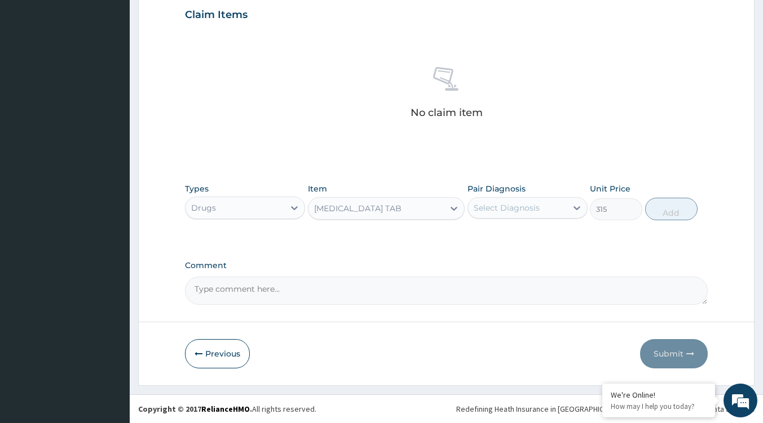
click at [418, 207] on div "VITAMIN K TAB" at bounding box center [375, 209] width 135 height 18
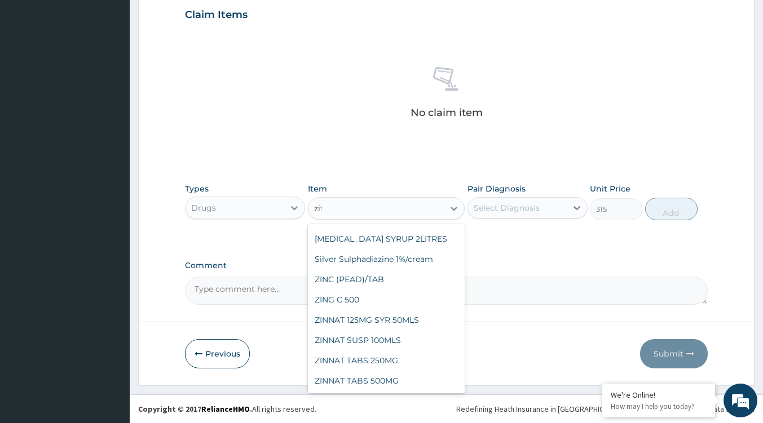
scroll to position [0, 0]
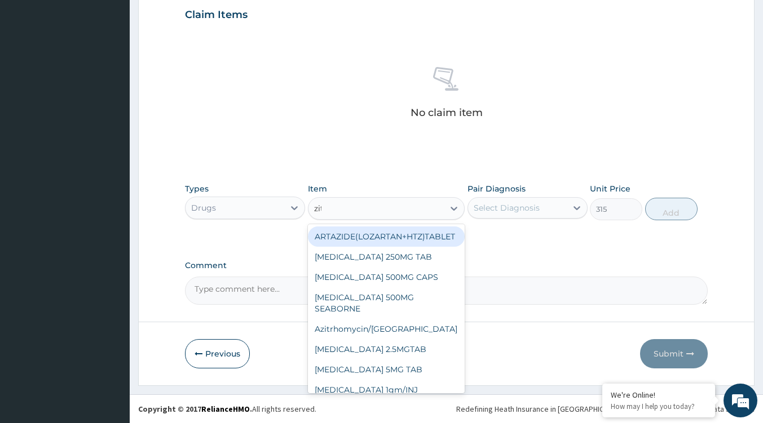
type input "zith"
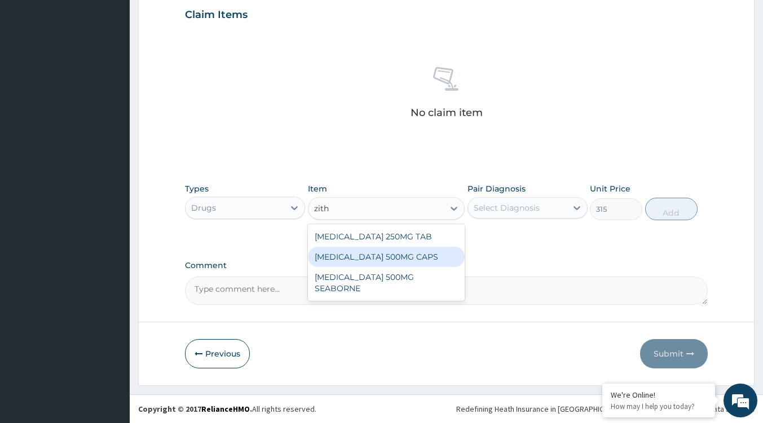
click at [427, 257] on div "AZITHROMYCIN 500MG CAPS" at bounding box center [386, 257] width 157 height 20
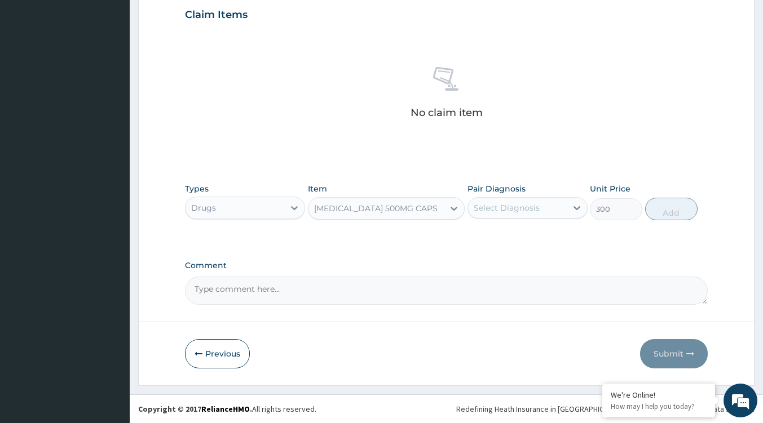
click at [440, 200] on div "AZITHROMYCIN 500MG CAPS" at bounding box center [375, 209] width 135 height 18
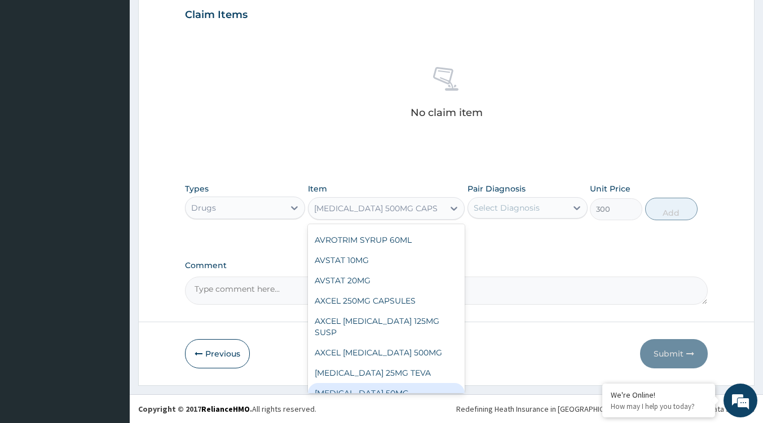
scroll to position [4306, 0]
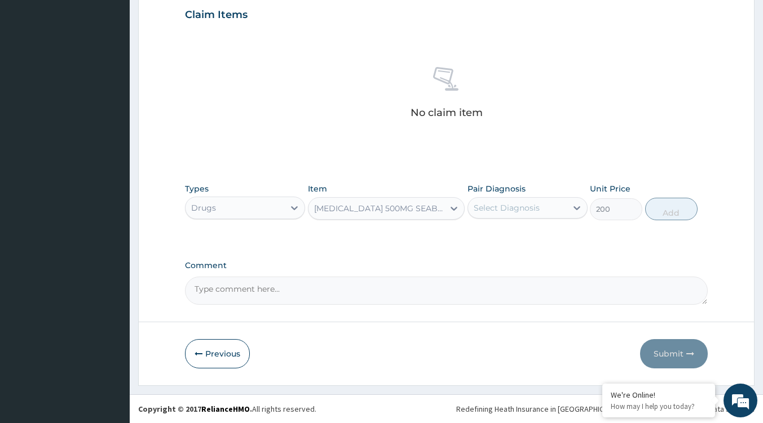
click at [435, 205] on div "AZITHROMYCIN 500MG SEABORNE" at bounding box center [379, 208] width 131 height 11
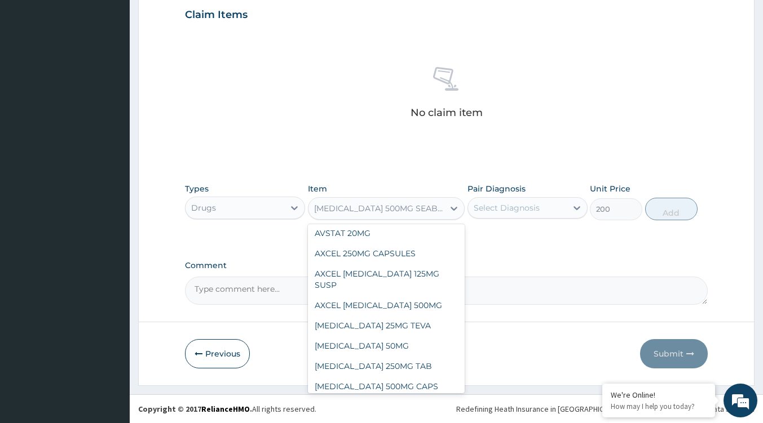
scroll to position [4398, 0]
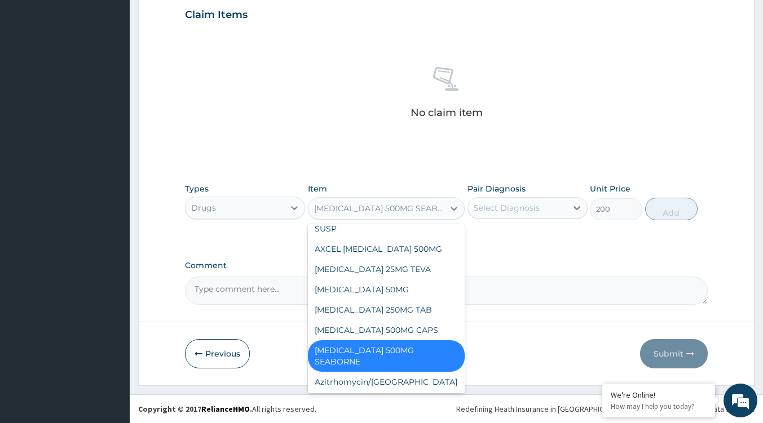
click at [398, 413] on div "AZULIX 2MG TABLETS" at bounding box center [386, 423] width 157 height 20
type input "51.45"
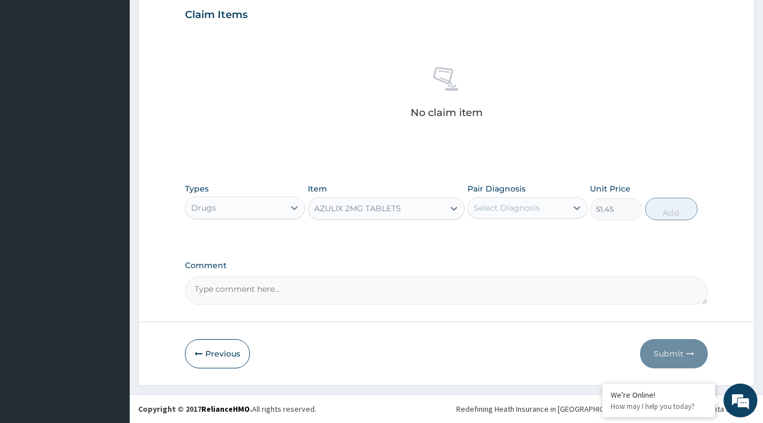
click at [434, 199] on div "AZULIX 2MG TABLETS" at bounding box center [386, 208] width 157 height 23
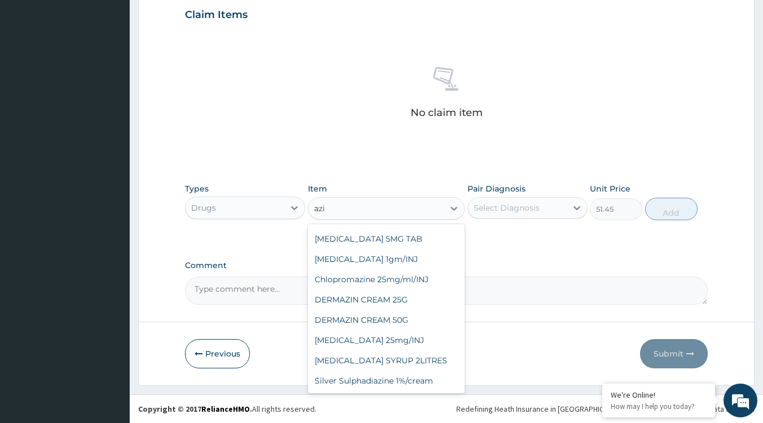
scroll to position [0, 0]
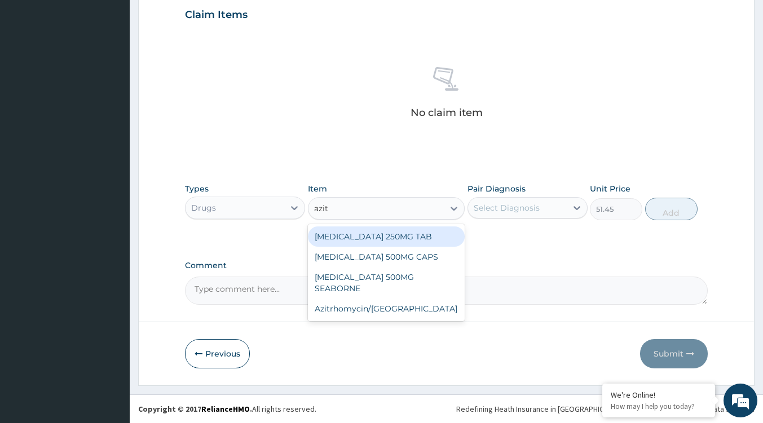
type input "azith"
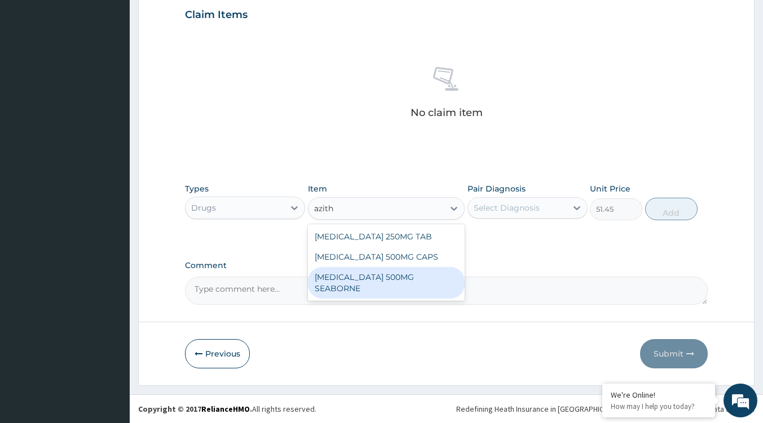
click at [428, 280] on div "AZITHROMYCIN 500MG SEABORNE" at bounding box center [386, 283] width 157 height 32
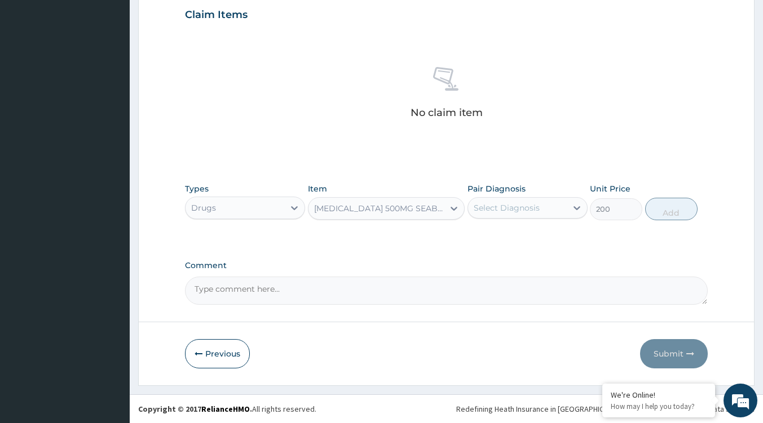
click at [433, 214] on div "AZITHROMYCIN 500MG SEABORNE" at bounding box center [379, 208] width 131 height 11
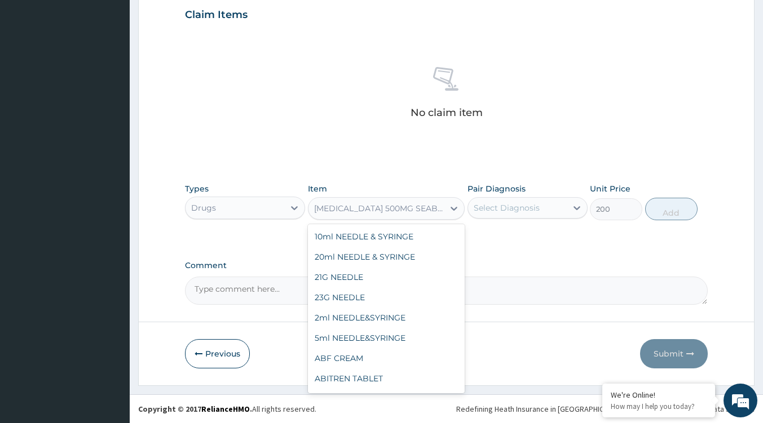
scroll to position [4285, 0]
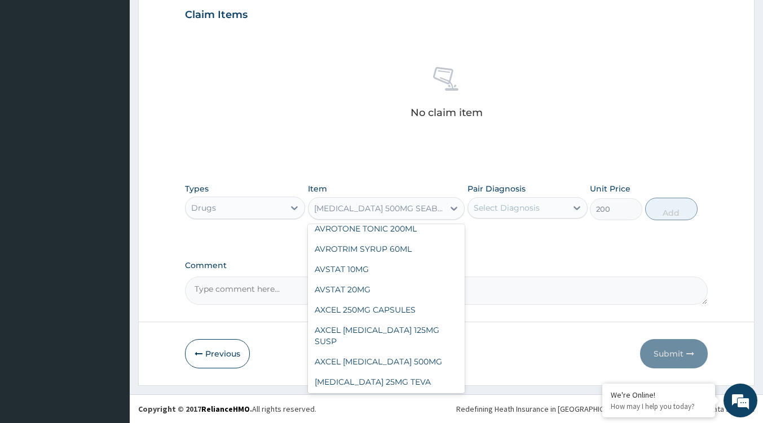
click at [396, 413] on div "AZITHROMYCIN 250MG TAB" at bounding box center [386, 423] width 157 height 20
type input "170"
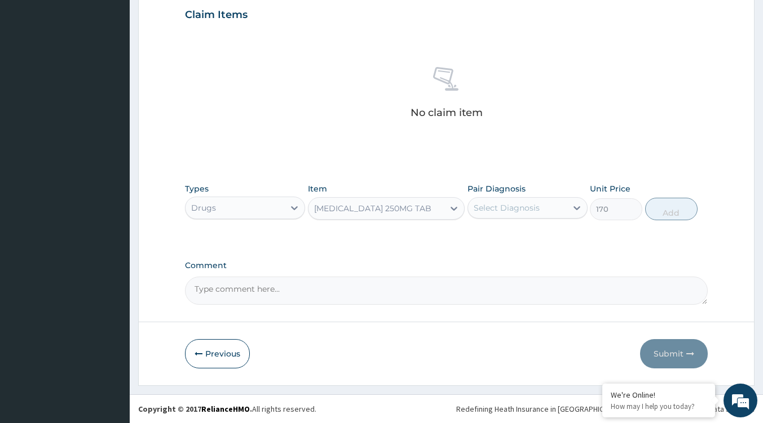
click at [377, 216] on div "AZITHROMYCIN 250MG TAB" at bounding box center [375, 209] width 135 height 18
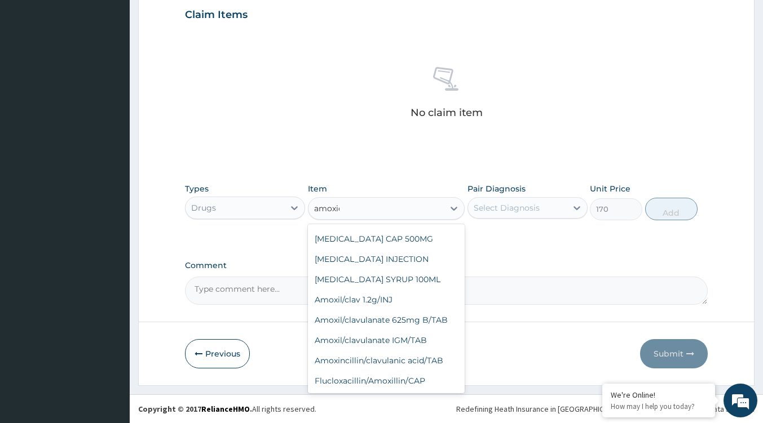
scroll to position [0, 0]
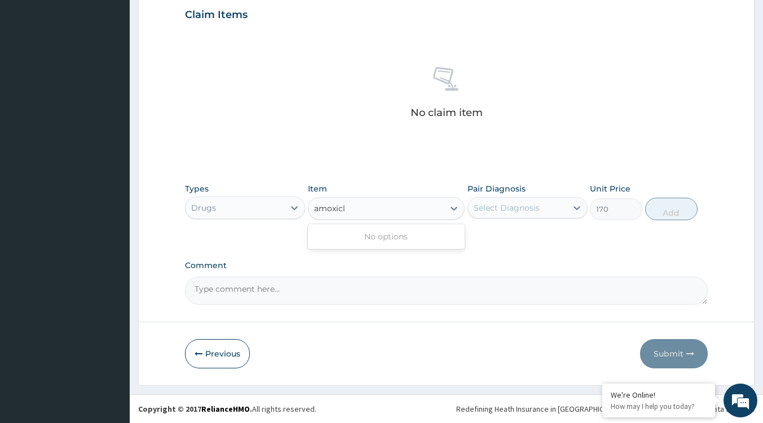
type input "amoxic"
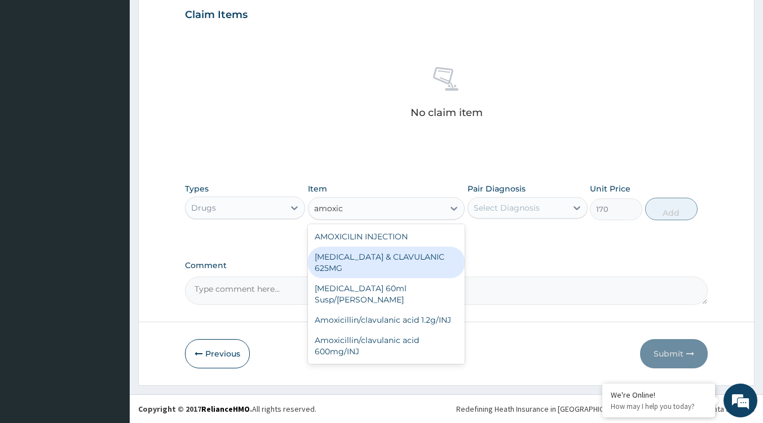
click at [384, 252] on div "AMOXICILLIN & CLAVULANIC 625MG" at bounding box center [386, 263] width 157 height 32
type input "265"
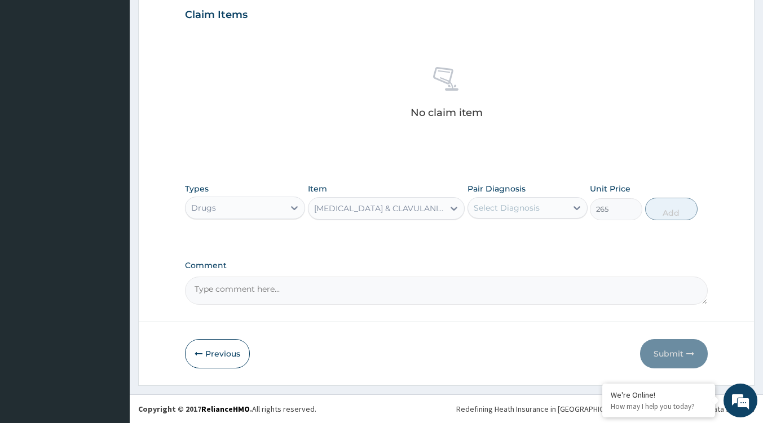
click at [344, 214] on div "AMOXICILLIN & CLAVULANIC 625MG" at bounding box center [379, 208] width 131 height 11
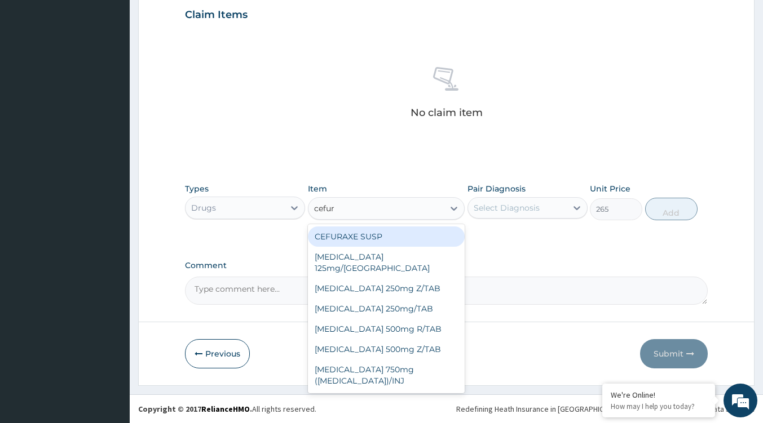
type input "cefuro"
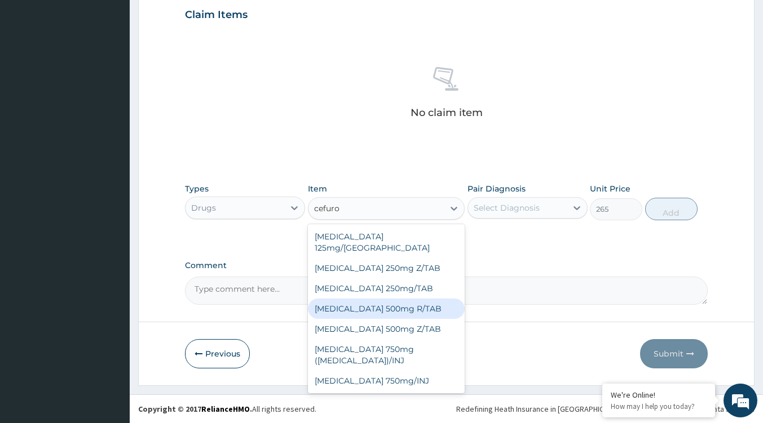
click at [365, 299] on div "Cefuroxime 500mg R/TAB" at bounding box center [386, 309] width 157 height 20
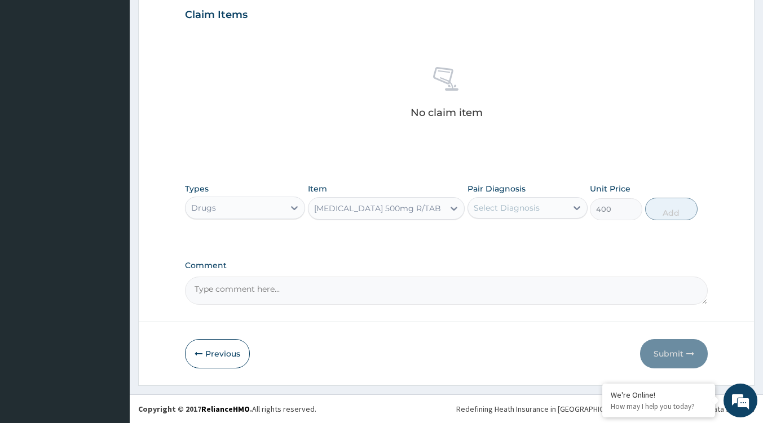
click at [413, 214] on div "Cefuroxime 500mg R/TAB" at bounding box center [377, 208] width 127 height 11
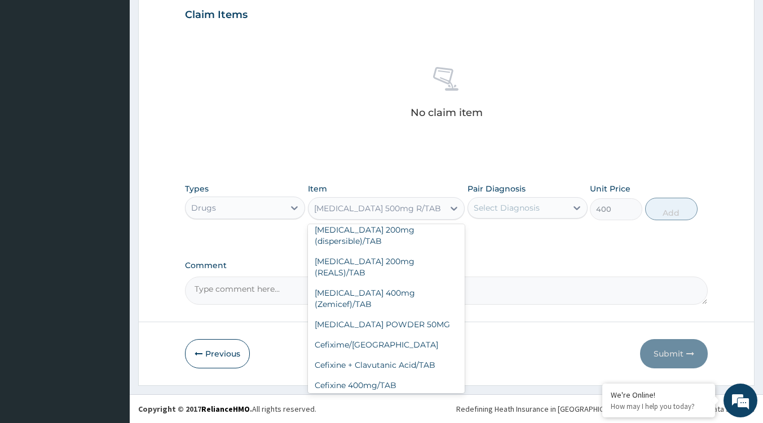
scroll to position [9377, 0]
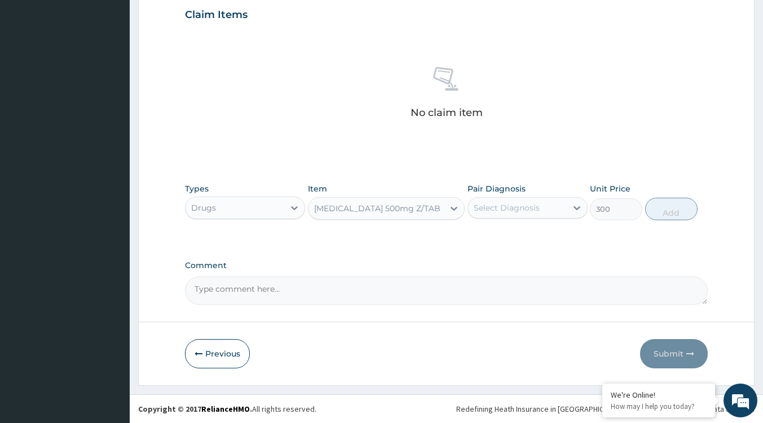
click at [404, 206] on div "Cefuroxime 500mg Z/TAB" at bounding box center [377, 208] width 126 height 11
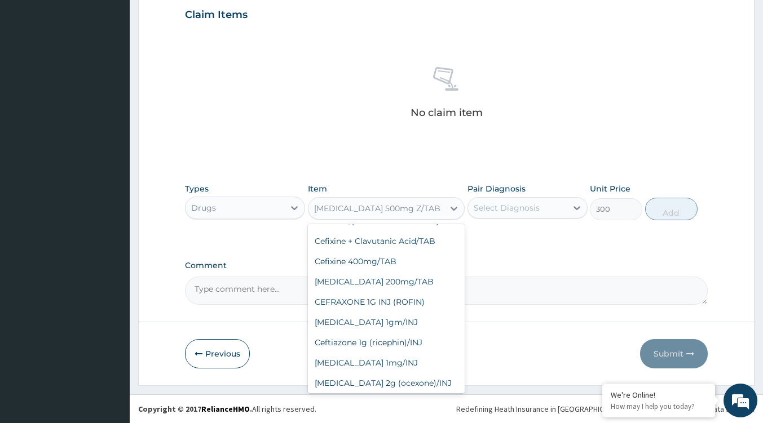
scroll to position [9454, 0]
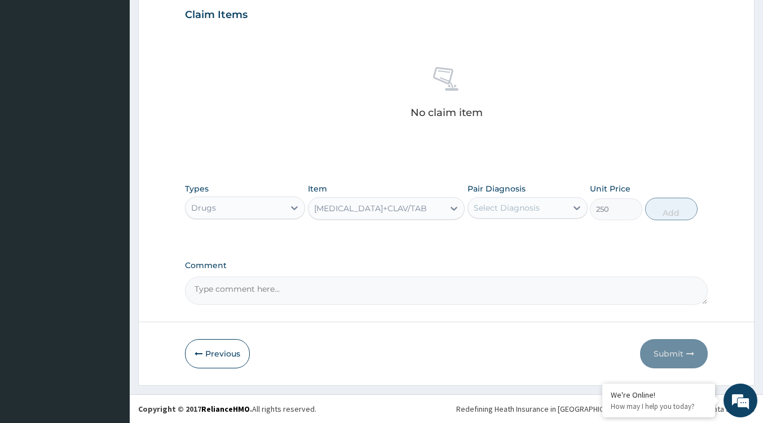
click at [417, 211] on div "CEFUROXIME+CLAV/TAB" at bounding box center [375, 209] width 135 height 18
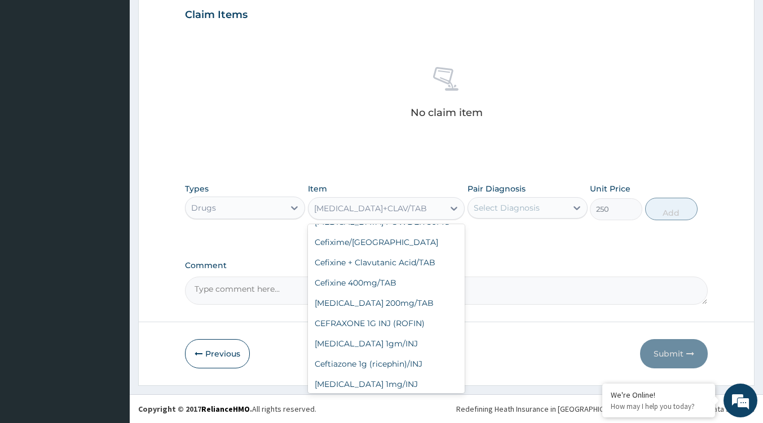
scroll to position [9402, 0]
type input "400"
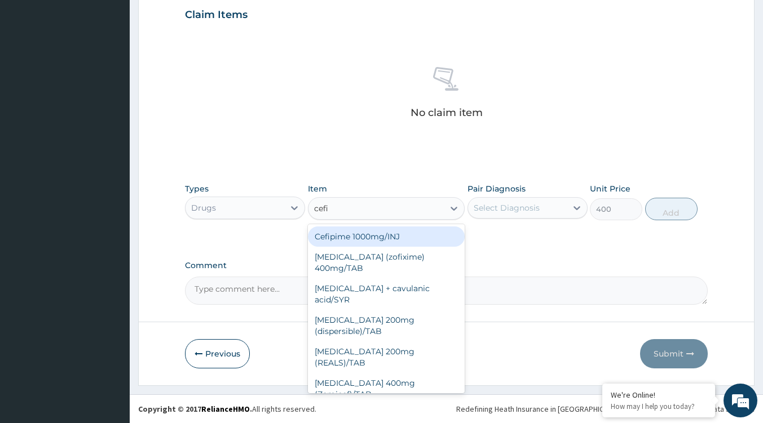
type input "cefix"
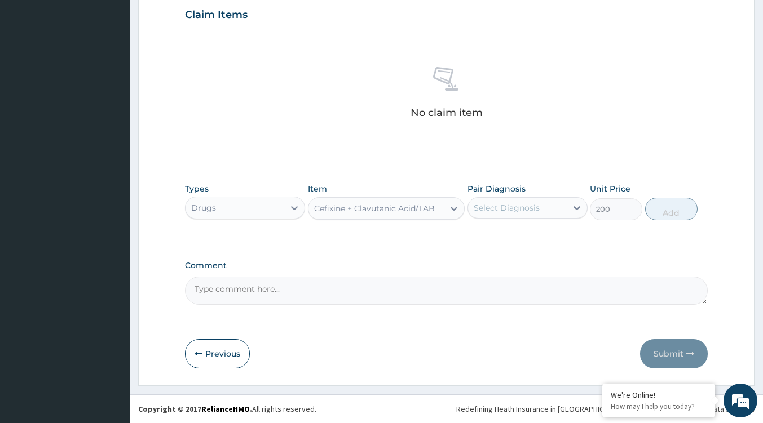
click at [374, 204] on div "Cefixine + Clavutanic Acid/TAB" at bounding box center [374, 208] width 121 height 11
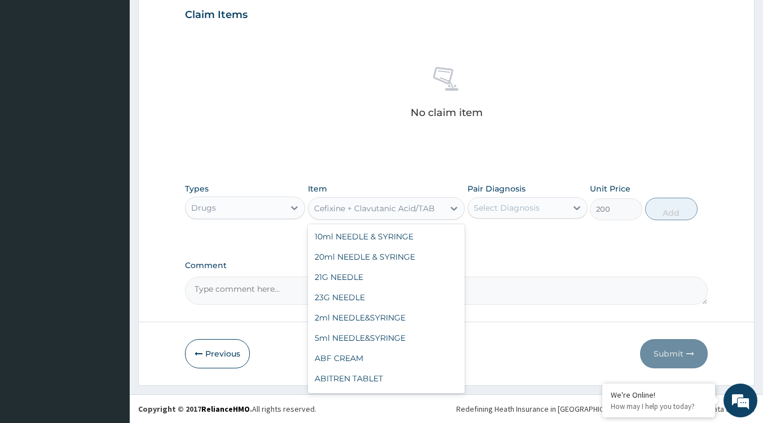
scroll to position [9016, 0]
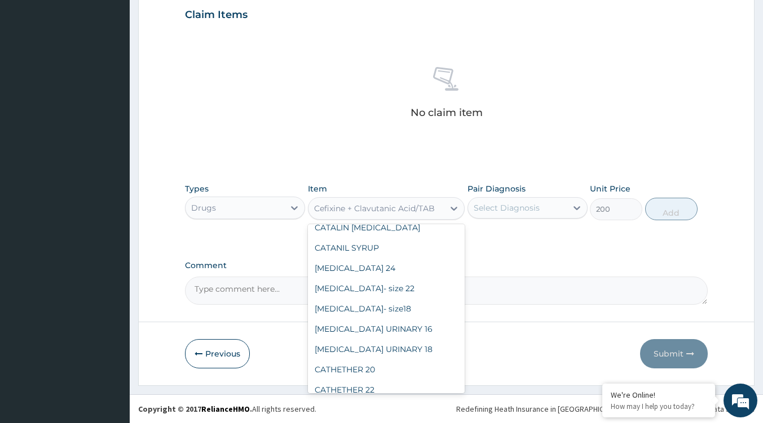
type input "250"
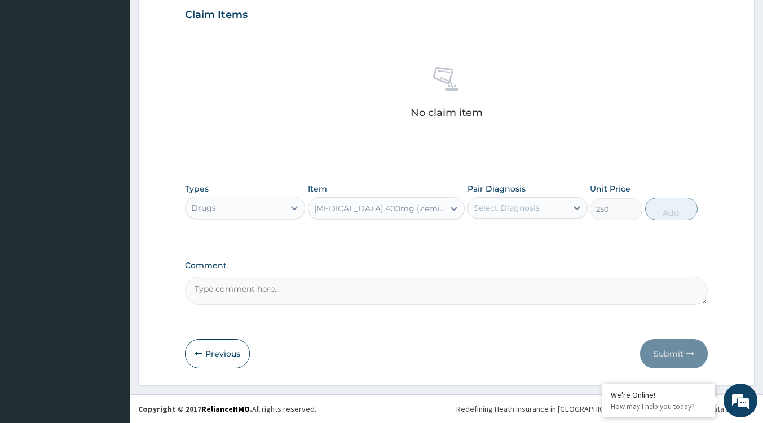
click at [386, 201] on div "Cefixime 400mg (Zemicef)/TAB" at bounding box center [375, 209] width 135 height 18
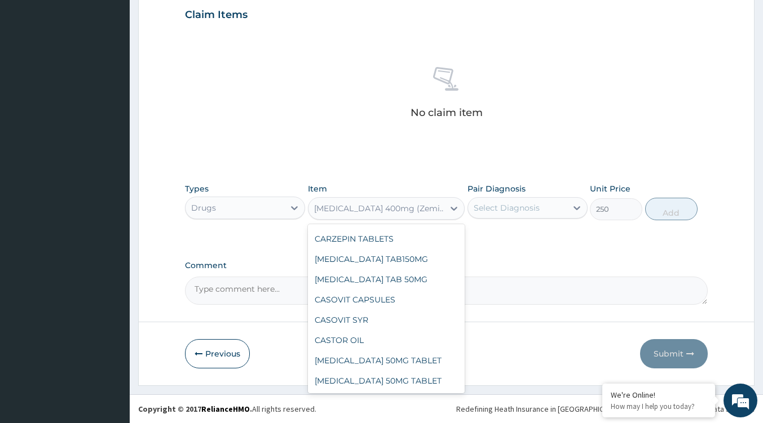
scroll to position [8730, 0]
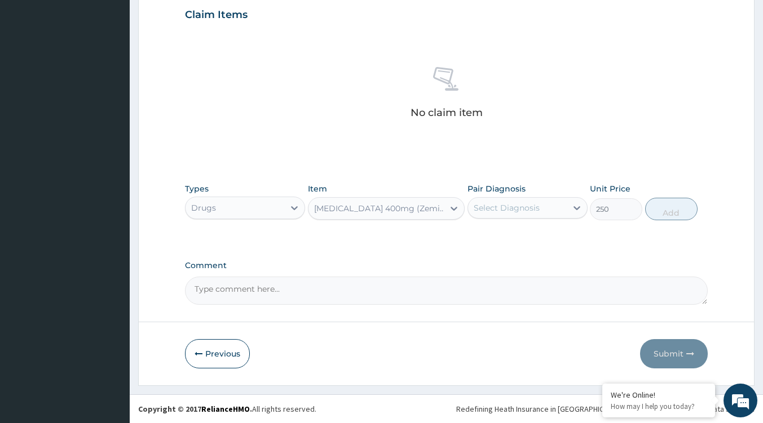
click at [346, 205] on div "Cefixime 400mg (Zemicef)/TAB" at bounding box center [379, 208] width 131 height 11
type input "e"
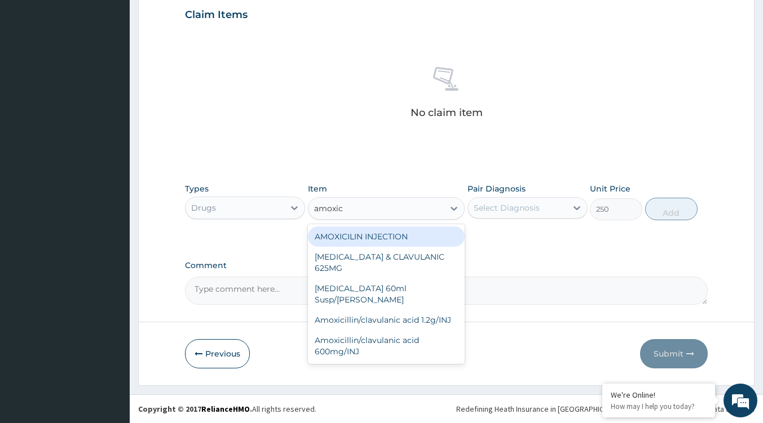
type input "amoxi"
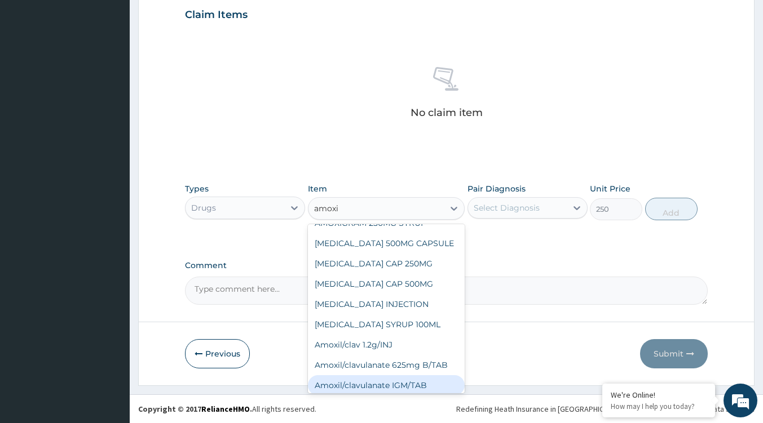
scroll to position [214, 0]
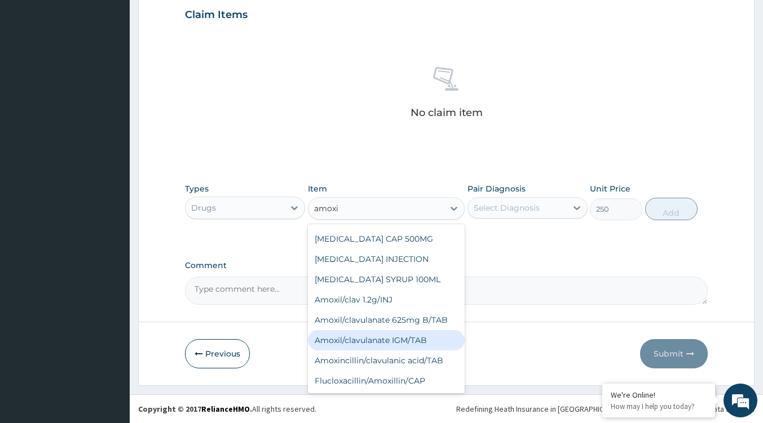
click at [387, 339] on div "Amoxil/clavulanate IGM/TAB" at bounding box center [386, 340] width 157 height 20
type input "200"
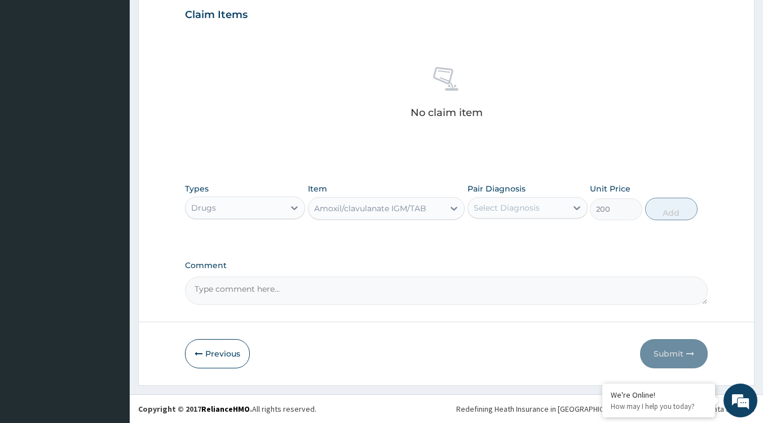
click at [353, 209] on div "Amoxil/clavulanate IGM/TAB" at bounding box center [370, 208] width 112 height 11
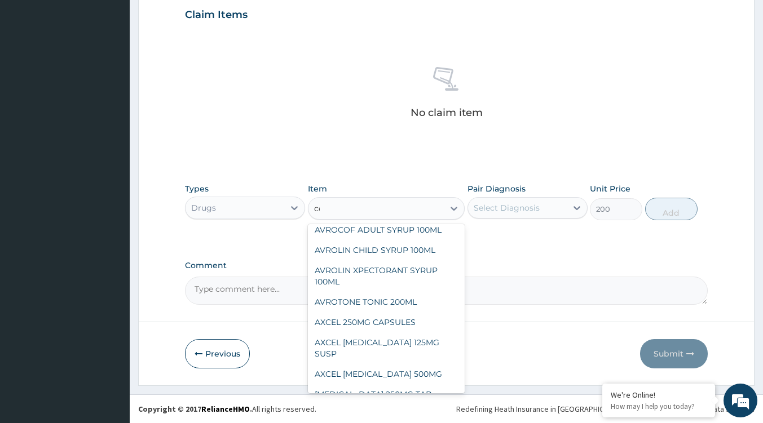
scroll to position [584, 0]
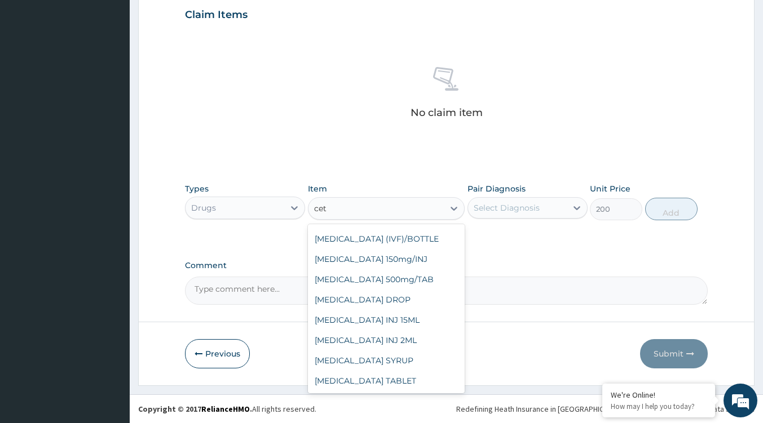
type input "cetr"
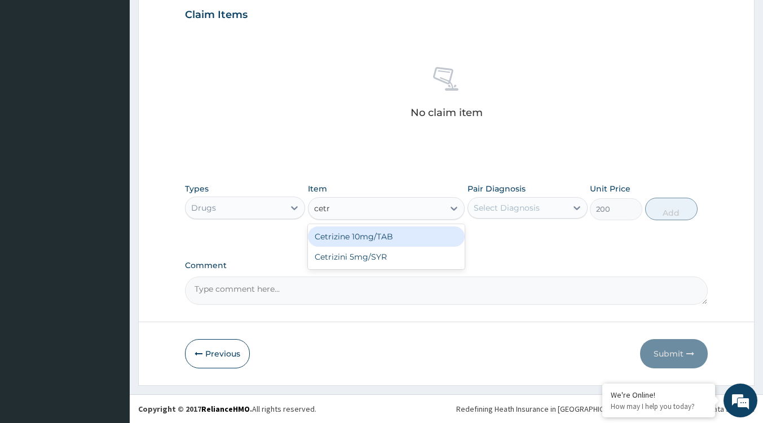
click at [406, 244] on div "Cetrizine 10mg/TAB" at bounding box center [386, 237] width 157 height 20
type input "115.5"
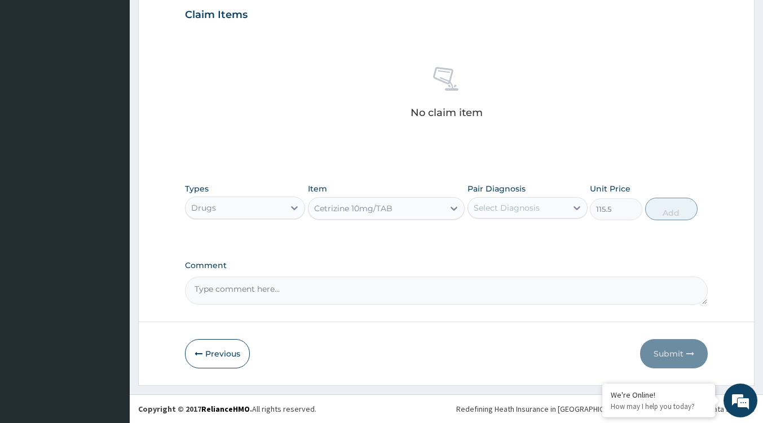
click at [416, 213] on div "Cetrizine 10mg/TAB" at bounding box center [375, 209] width 135 height 18
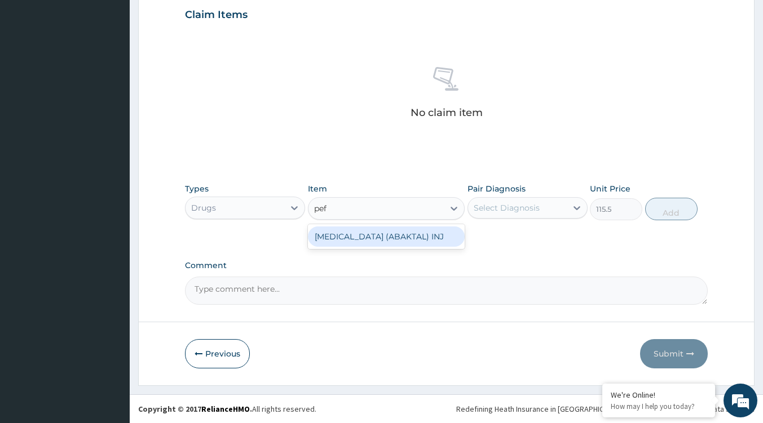
drag, startPoint x: 411, startPoint y: 236, endPoint x: 364, endPoint y: 220, distance: 50.6
click at [365, 221] on div "Types Drugs Item option Cetrizine 10mg/TAB, selected. option PEFLOXACIN (ABAKTA…" at bounding box center [446, 202] width 523 height 48
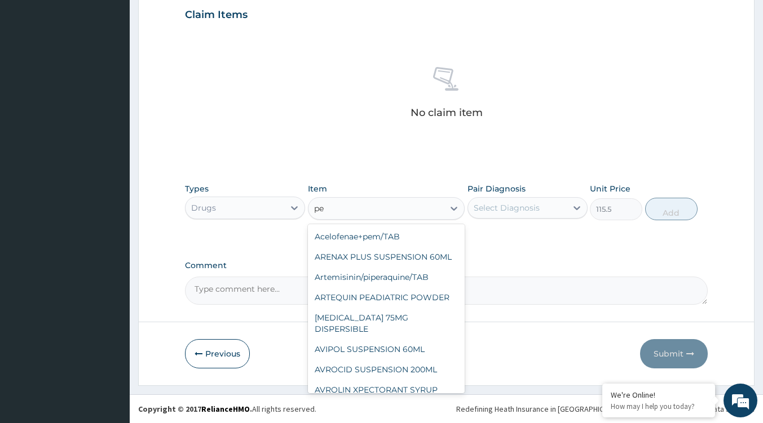
type input "p"
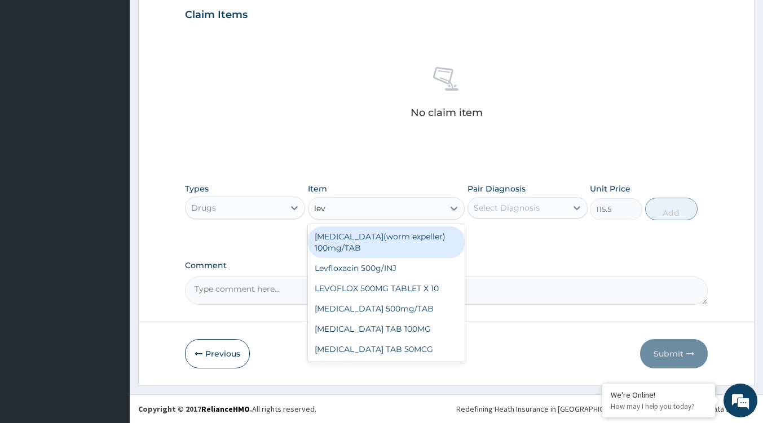
type input "levo"
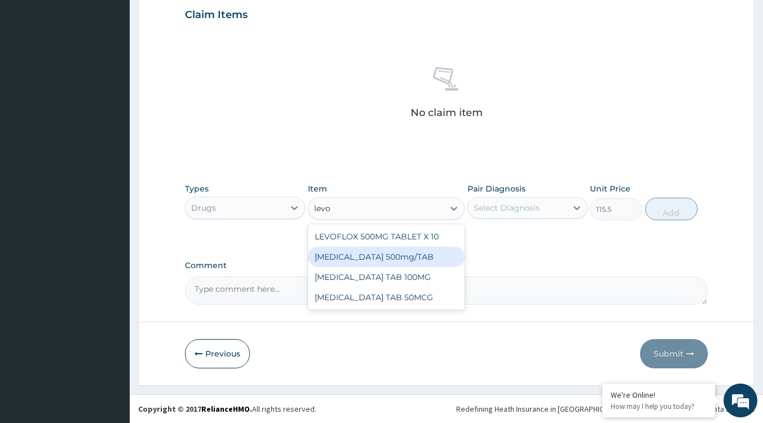
click at [382, 259] on div "LEVOFLOXACIN 500mg/TAB" at bounding box center [386, 257] width 157 height 20
type input "180"
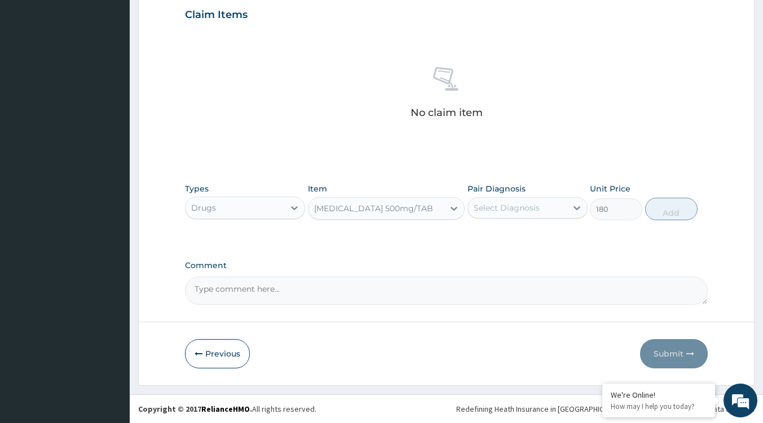
click at [387, 207] on div "LEVOFLOXACIN 500mg/TAB" at bounding box center [373, 208] width 119 height 11
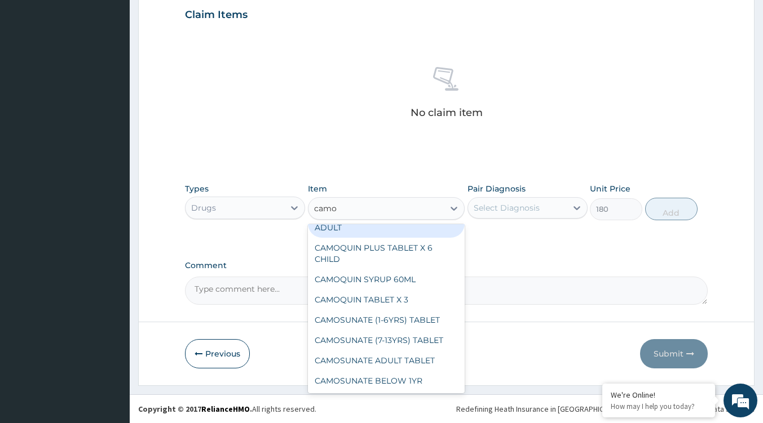
scroll to position [20, 0]
type input "camoq"
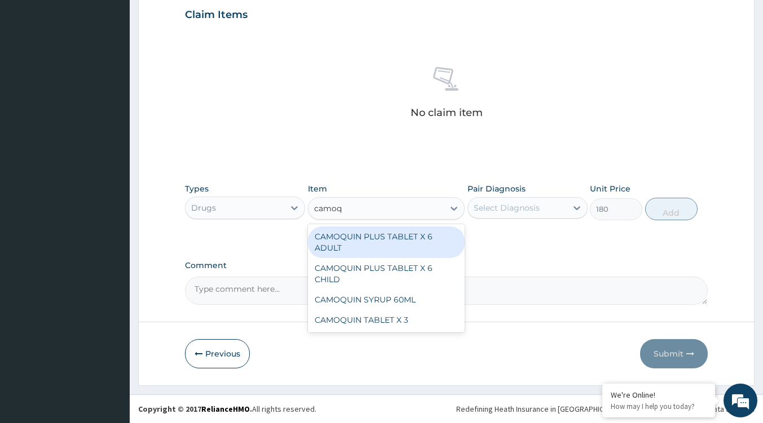
scroll to position [0, 0]
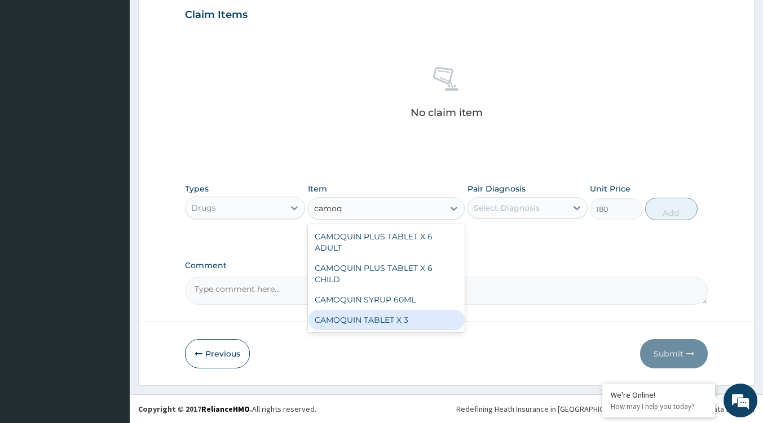
click at [405, 319] on div "CAMOQUIN TABLET X 3" at bounding box center [386, 320] width 157 height 20
type input "630"
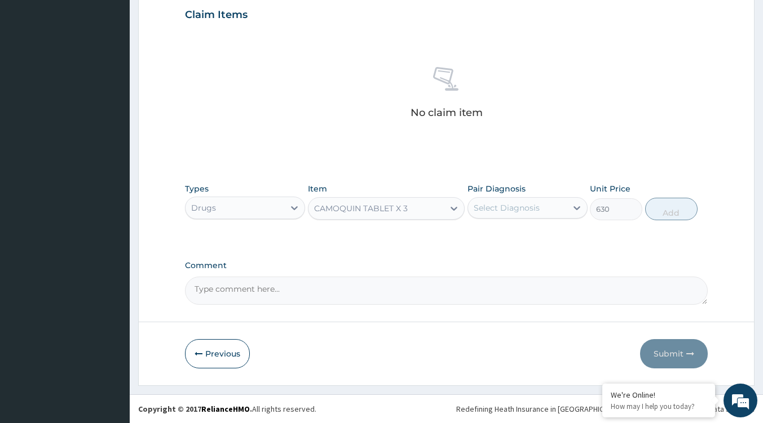
click at [371, 212] on div "CAMOQUIN TABLET X 3" at bounding box center [361, 208] width 94 height 11
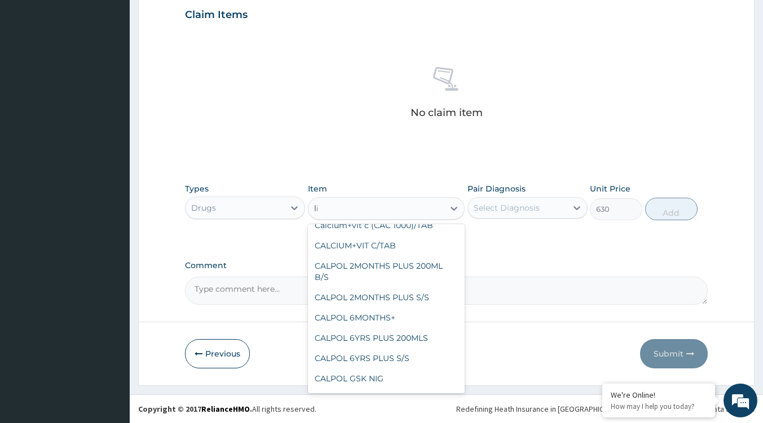
scroll to position [2379, 0]
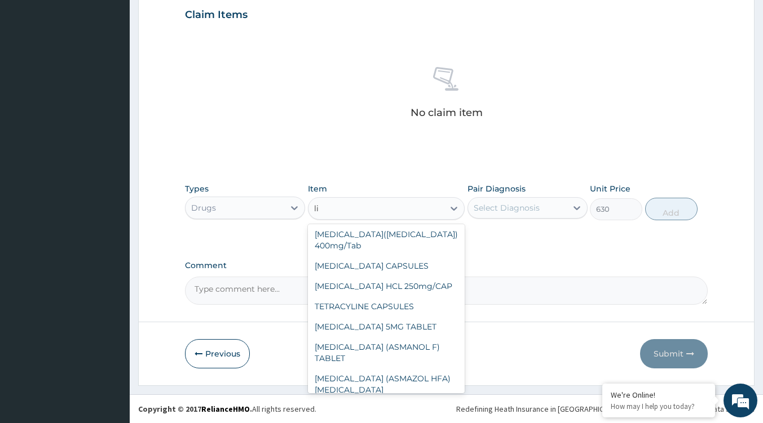
type input "l"
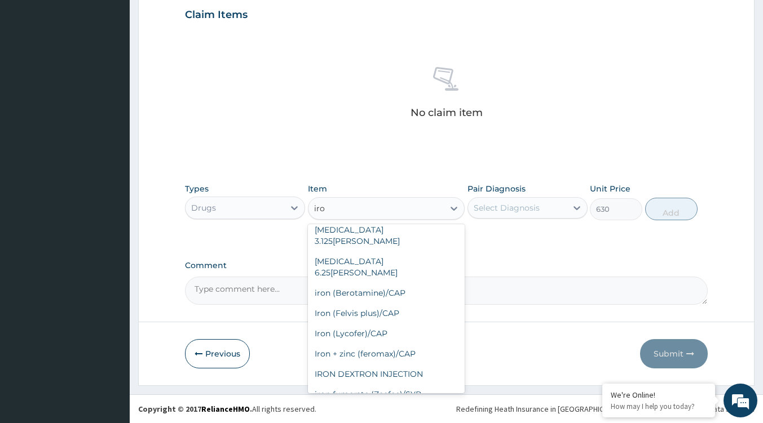
scroll to position [18, 0]
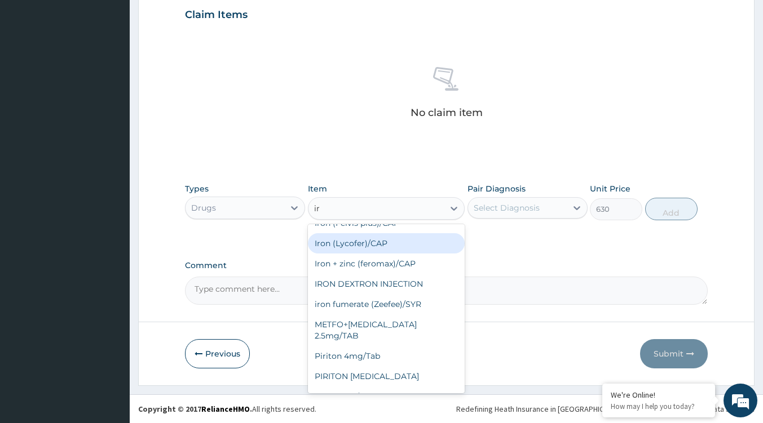
type input "i"
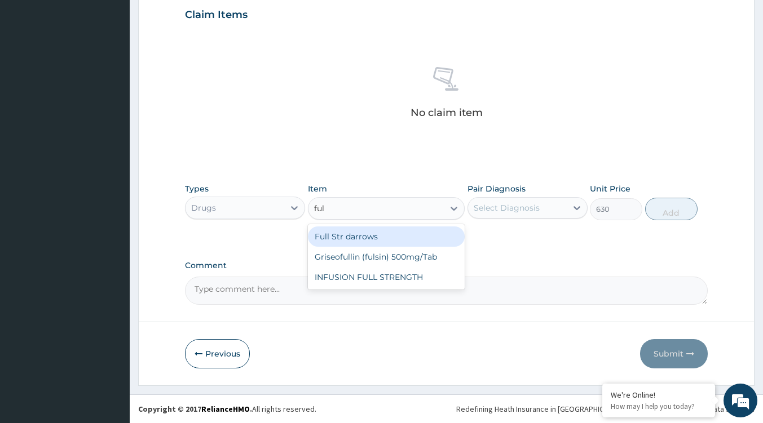
scroll to position [0, 0]
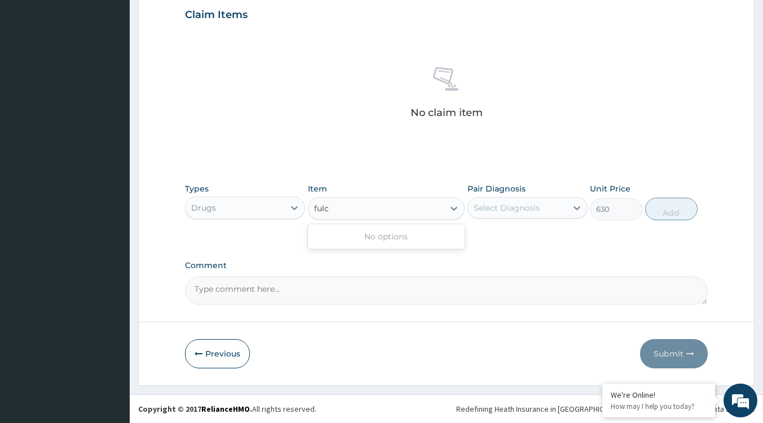
type input "ful"
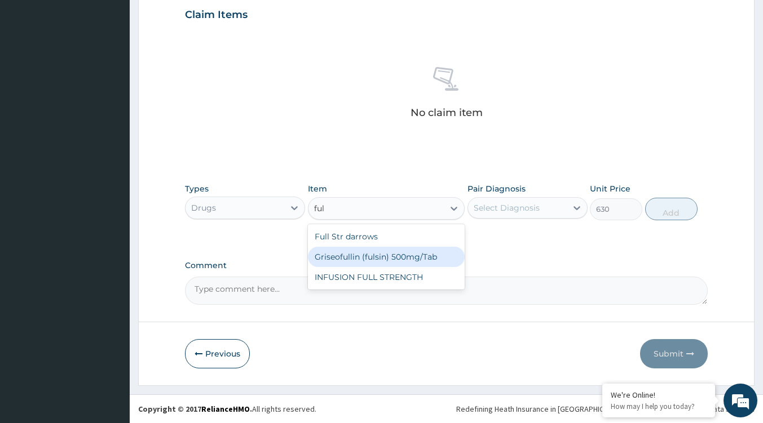
click at [390, 259] on div "Griseofullin (fulsin) 500mg/Tab" at bounding box center [386, 257] width 157 height 20
type input "68"
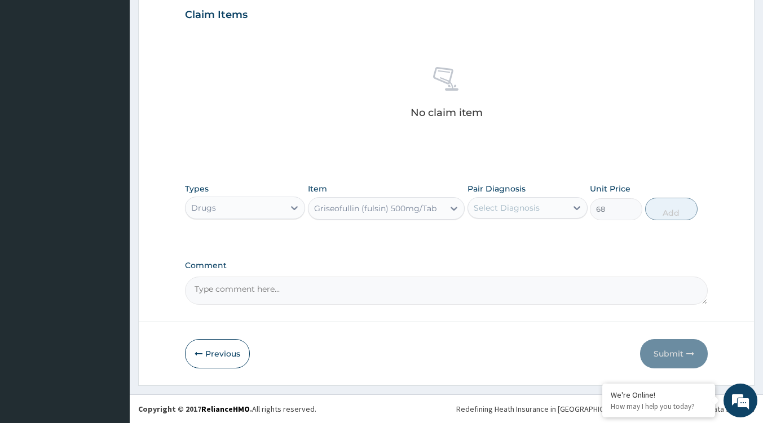
click at [362, 209] on div "Griseofullin (fulsin) 500mg/Tab" at bounding box center [375, 208] width 122 height 11
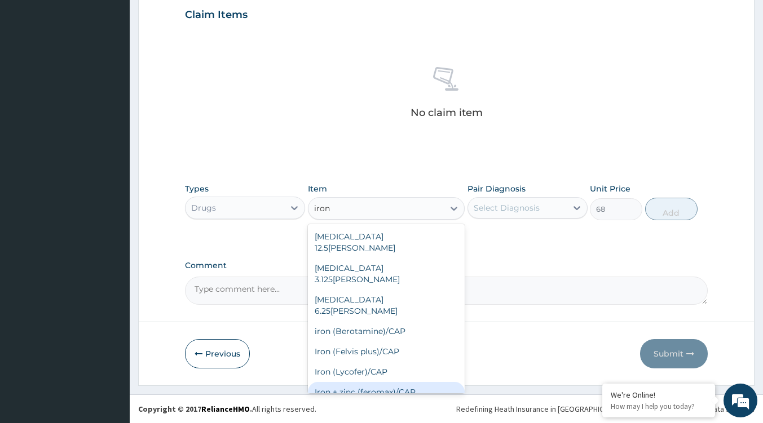
scroll to position [18, 0]
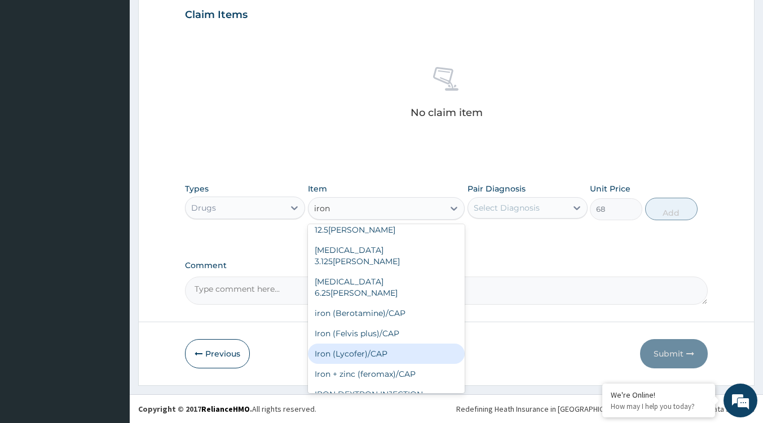
type input "iron"
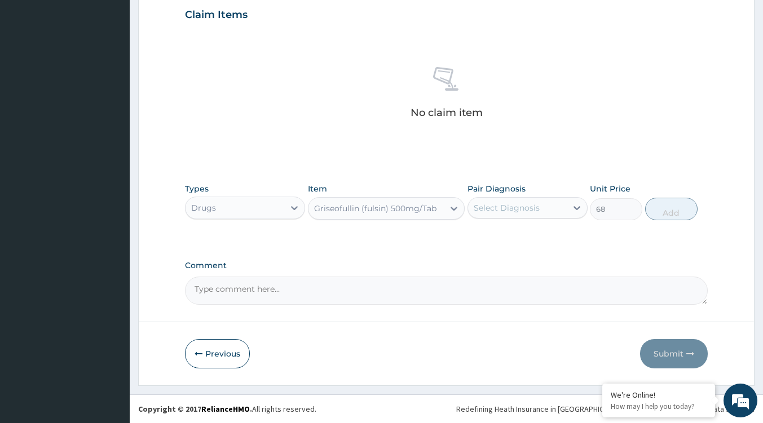
click at [566, 250] on div "PA Code / Prescription Code Enter Code(Secondary Care Only) Encounter Date DD-M…" at bounding box center [446, 11] width 523 height 587
drag, startPoint x: 468, startPoint y: 358, endPoint x: 444, endPoint y: 360, distance: 23.7
click at [446, 358] on div "Previous Submit" at bounding box center [446, 353] width 523 height 29
click at [449, 361] on div "Previous Submit" at bounding box center [446, 353] width 523 height 29
click at [406, 209] on div "Griseofullin (fulsin) 500mg/Tab" at bounding box center [375, 208] width 122 height 11
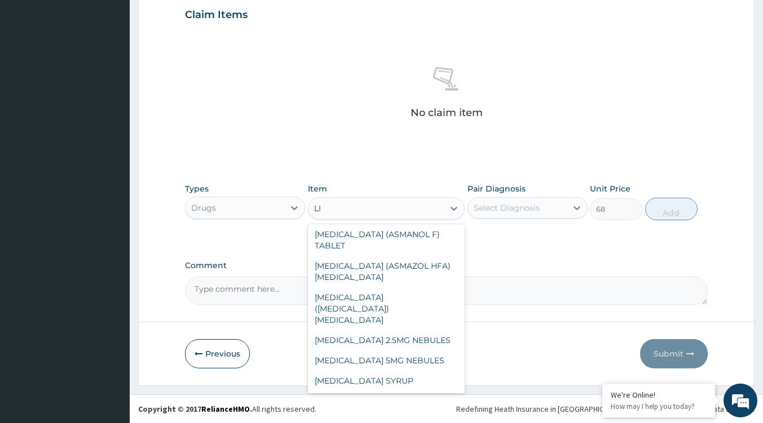
scroll to position [1486, 0]
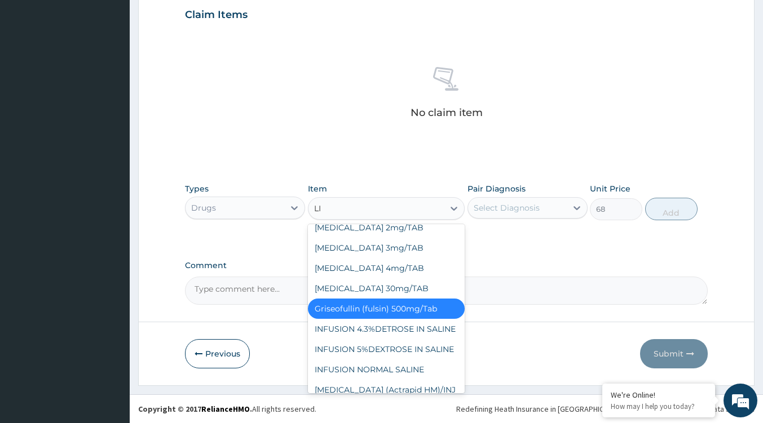
type input "LIQ"
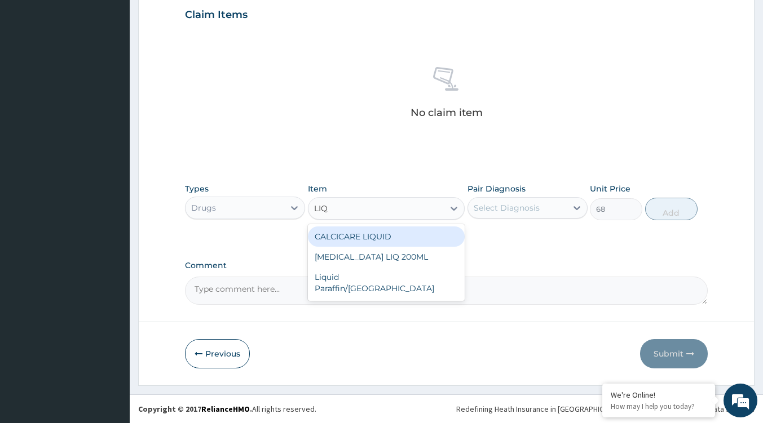
scroll to position [0, 0]
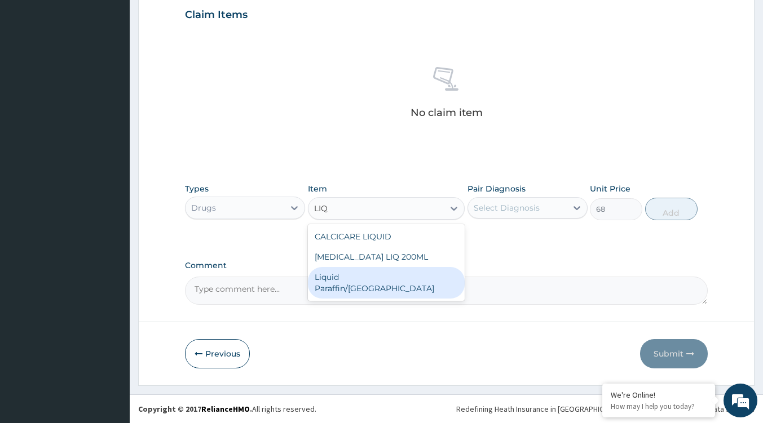
click at [396, 287] on div "Liquid Paraffin/SYR" at bounding box center [386, 283] width 157 height 32
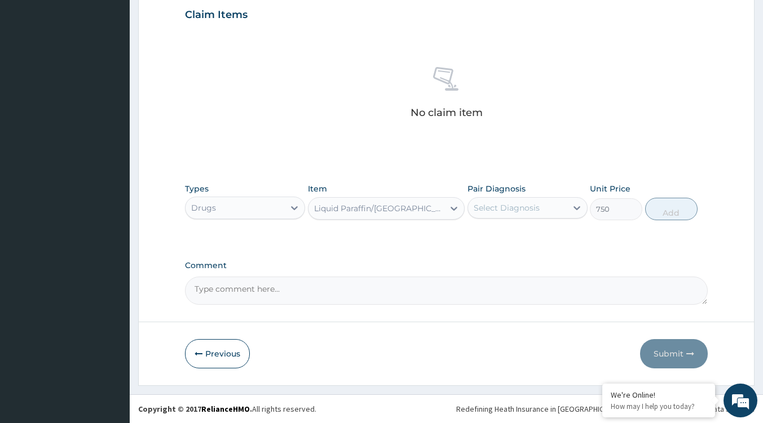
click at [399, 206] on div "Liquid Paraffin/SYR" at bounding box center [375, 209] width 135 height 18
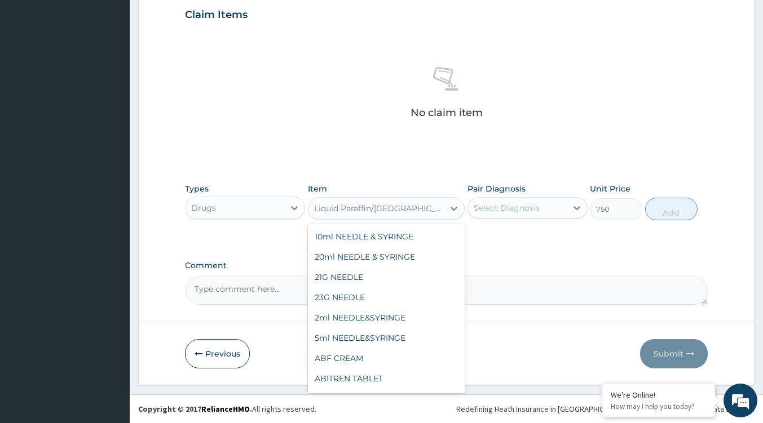
scroll to position [16576, 0]
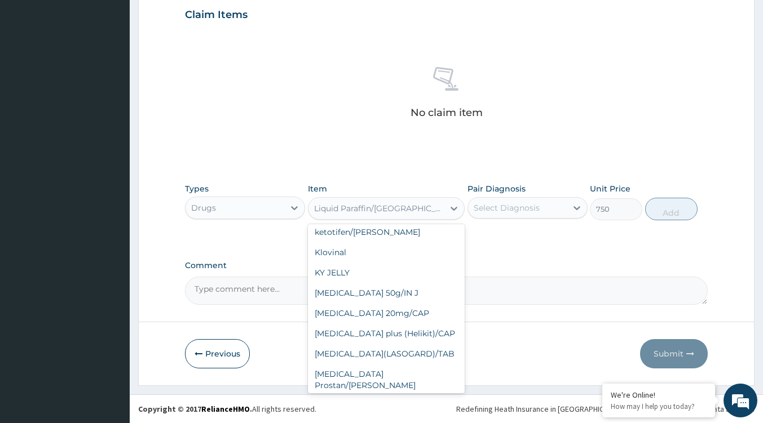
type input "315"
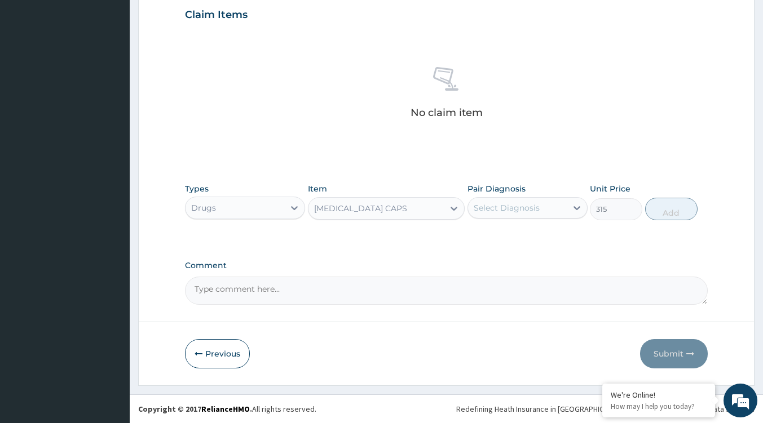
click at [379, 207] on div "LINCOMYCIN CAPS" at bounding box center [360, 208] width 93 height 11
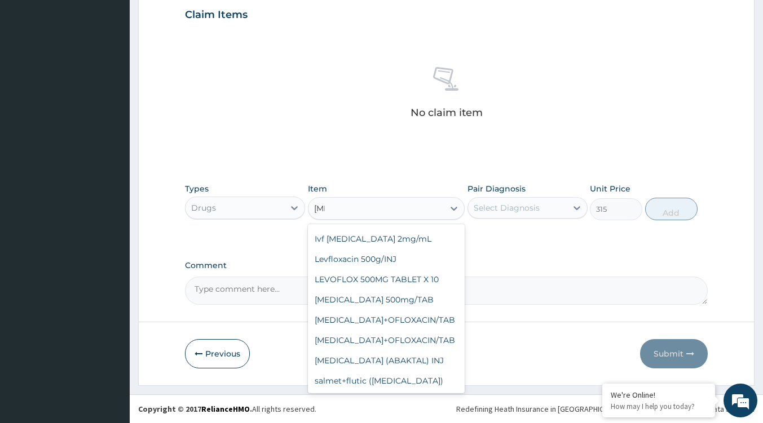
scroll to position [203, 0]
type input "FLUCO"
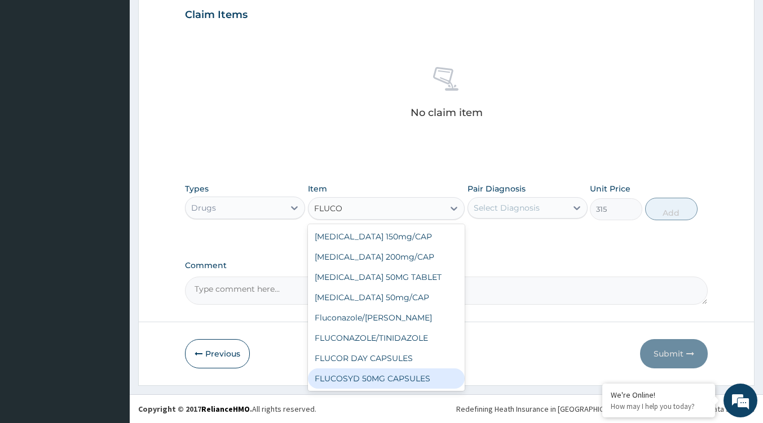
click at [395, 382] on div "FLUCOSYD 50MG CAPSULES" at bounding box center [386, 379] width 157 height 20
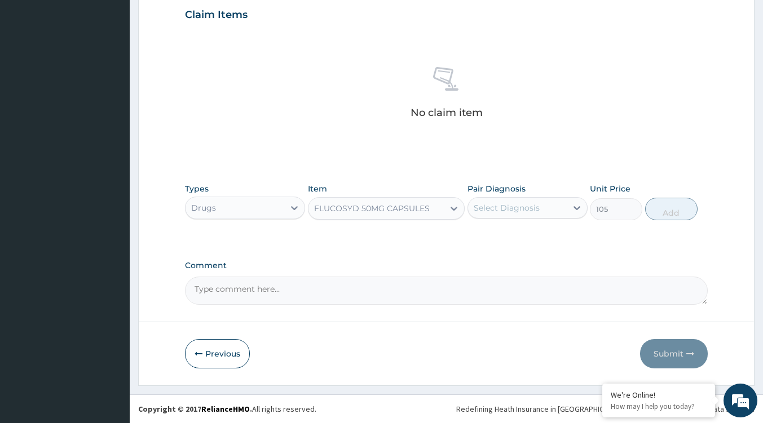
click at [430, 216] on div "FLUCOSYD 50MG CAPSULES" at bounding box center [375, 209] width 135 height 18
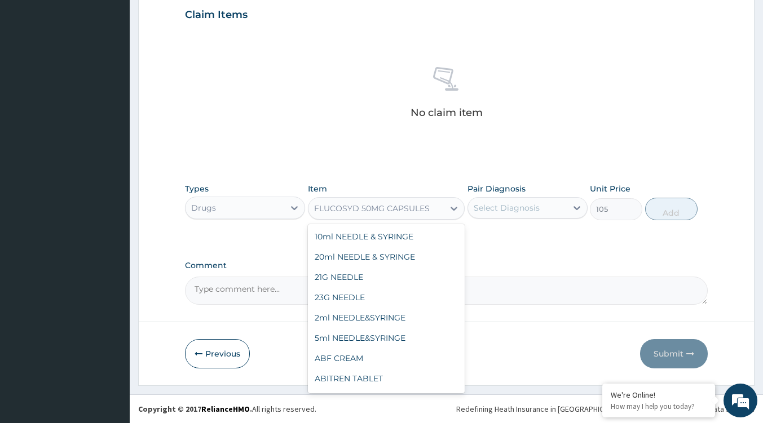
scroll to position [14011, 0]
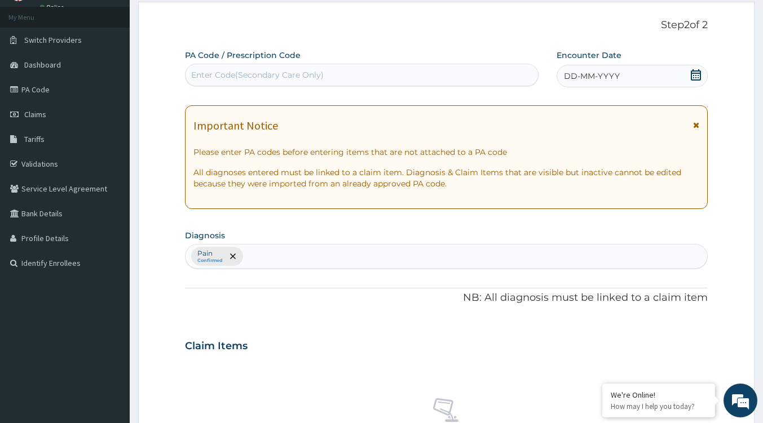
scroll to position [113, 0]
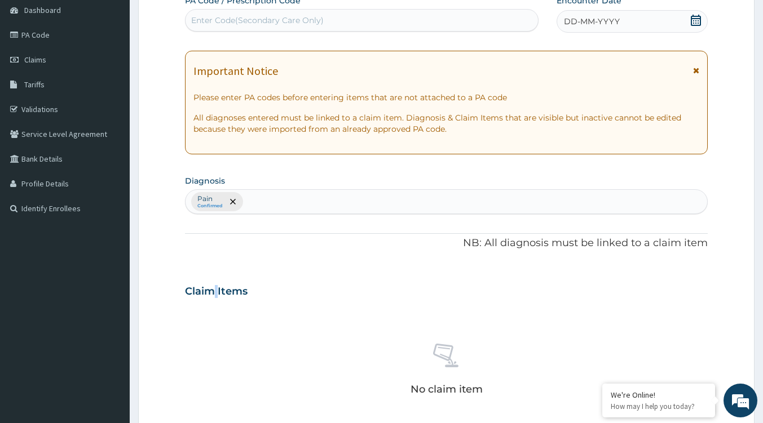
click at [216, 301] on div "Claim Items" at bounding box center [446, 289] width 523 height 29
click at [217, 299] on div "Claim Items" at bounding box center [446, 289] width 523 height 29
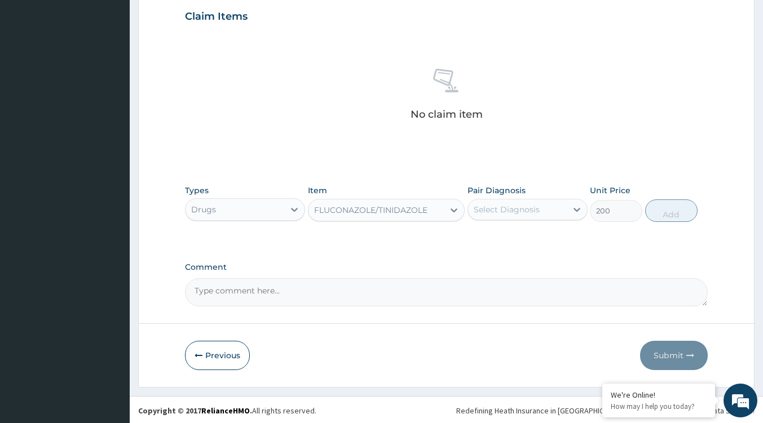
scroll to position [389, 0]
click at [280, 221] on div "Types Drugs Item FLUCONAZOLE/TINIDAZOLE Pair Diagnosis Select Diagnosis Unit Pr…" at bounding box center [446, 202] width 523 height 48
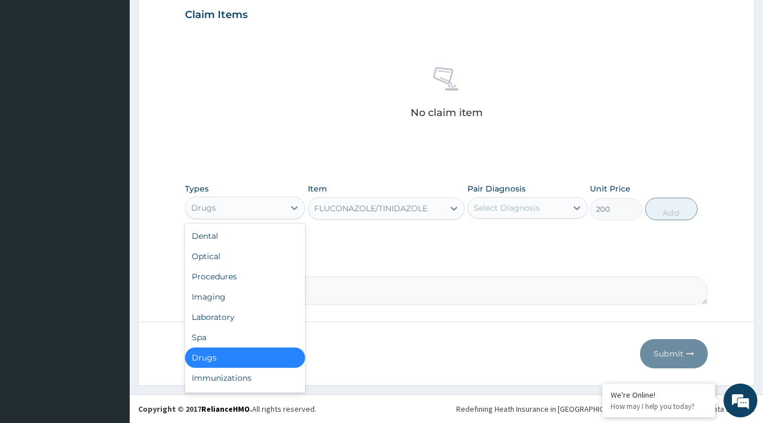
click at [267, 204] on div "Drugs" at bounding box center [234, 208] width 99 height 18
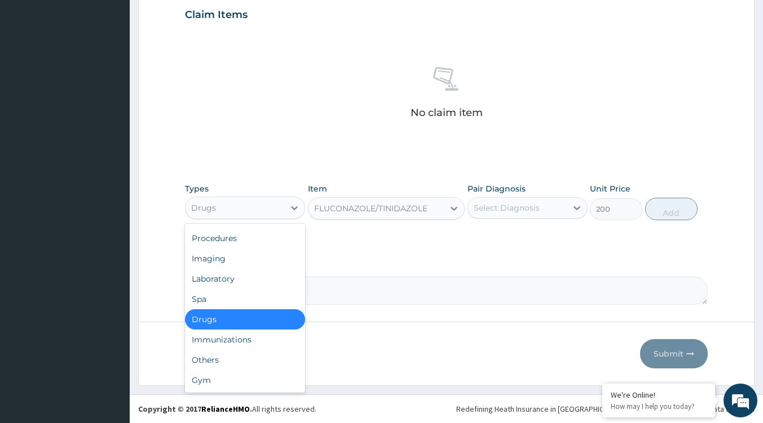
click at [238, 323] on div "Drugs" at bounding box center [245, 319] width 120 height 20
type input "0"
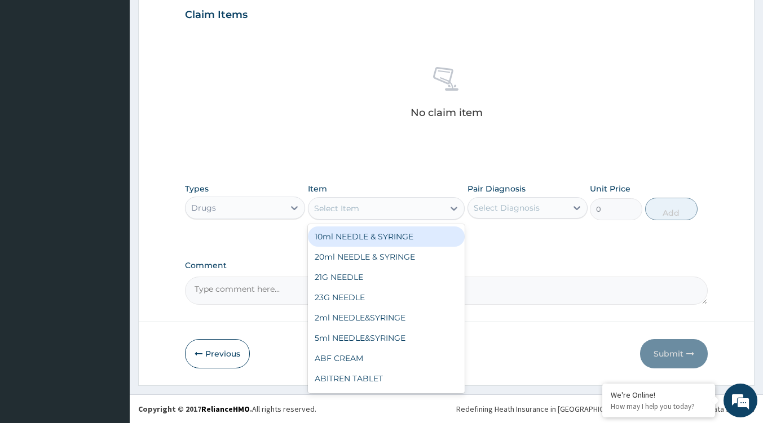
click at [454, 213] on icon at bounding box center [453, 208] width 11 height 11
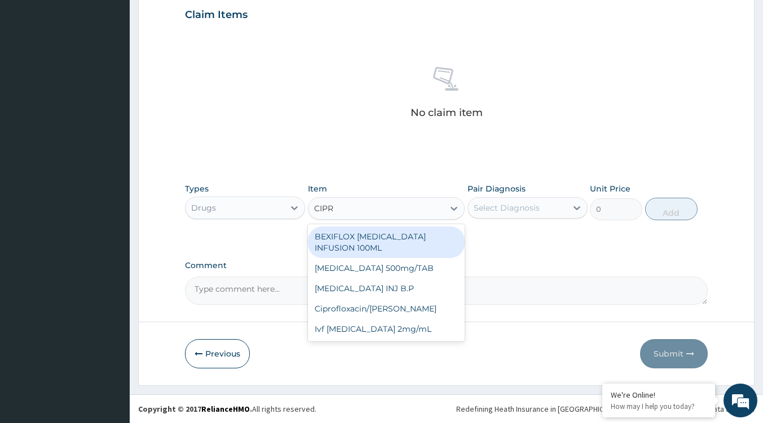
type input "CIPRO"
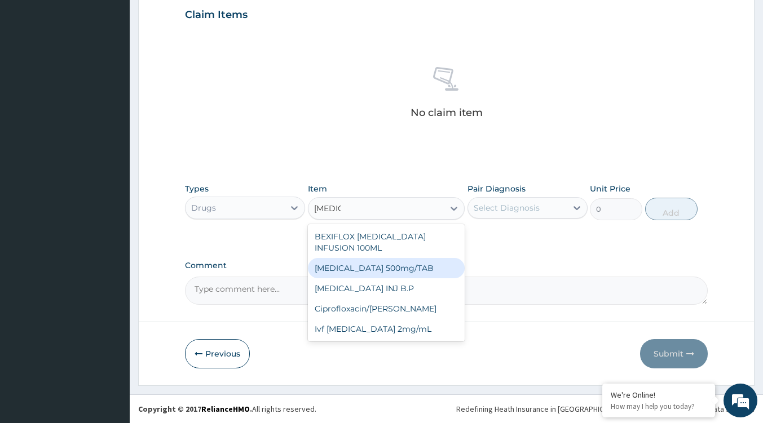
click at [400, 262] on div "Ciprofloxacin 500mg/TAB" at bounding box center [386, 268] width 157 height 20
type input "150"
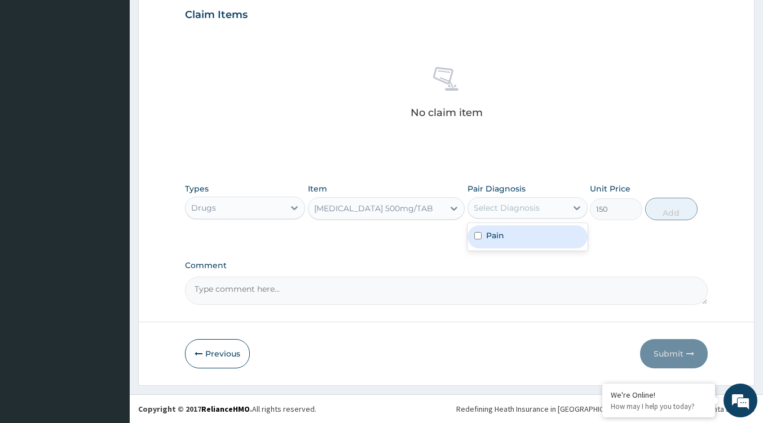
click at [503, 203] on div "Select Diagnosis" at bounding box center [506, 207] width 66 height 11
click at [503, 237] on div "Pain" at bounding box center [527, 236] width 120 height 23
checkbox input "true"
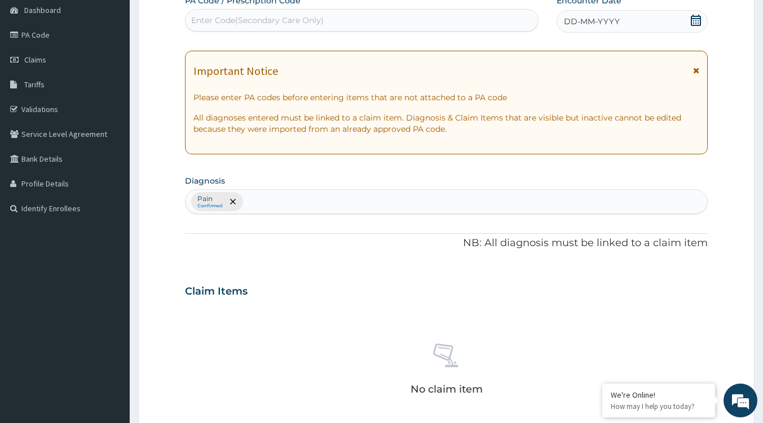
scroll to position [282, 0]
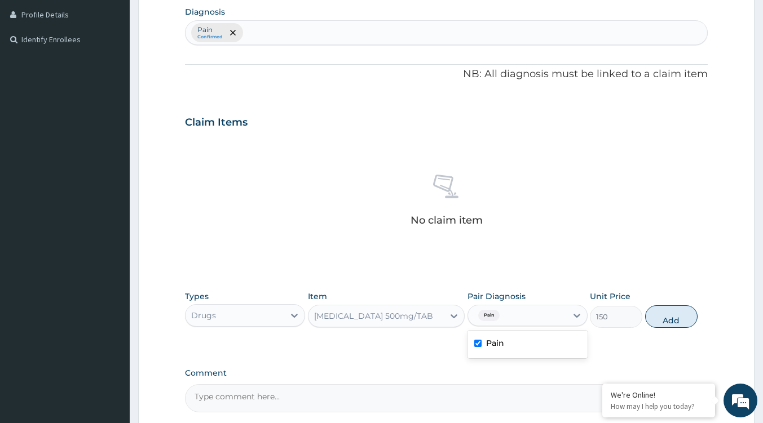
click at [350, 325] on div "Ciprofloxacin 500mg/TAB" at bounding box center [386, 316] width 157 height 23
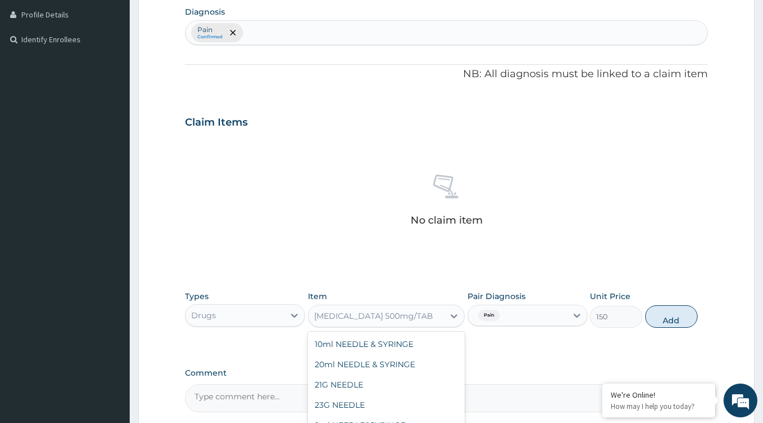
scroll to position [9871, 0]
click at [355, 321] on div "Ciprofloxacin 500mg/TAB" at bounding box center [373, 316] width 119 height 11
click at [325, 317] on div "Ciprofloxacin 500mg/TAB" at bounding box center [373, 316] width 119 height 11
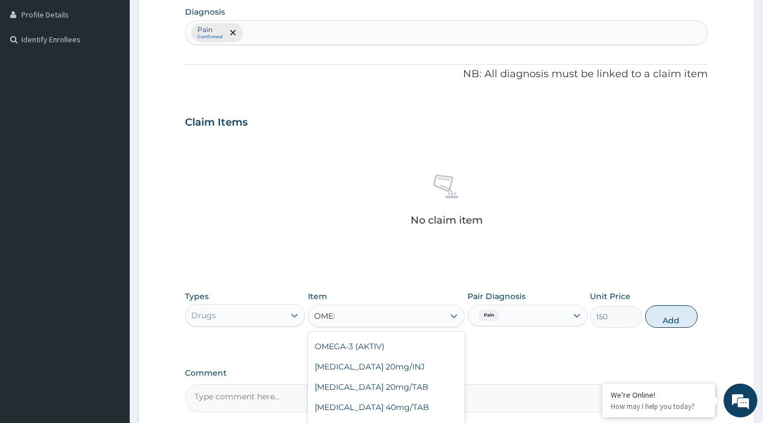
scroll to position [0, 0]
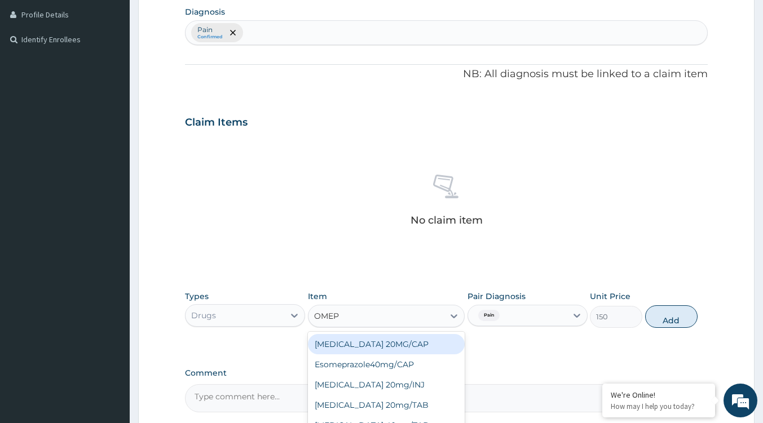
type input "OMEPR"
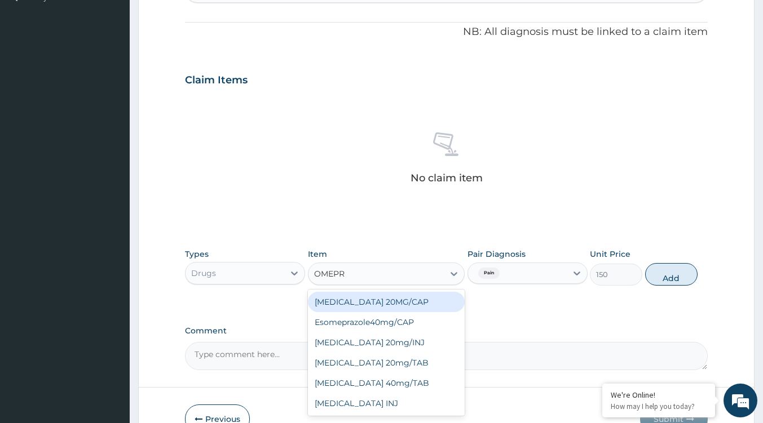
scroll to position [338, 0]
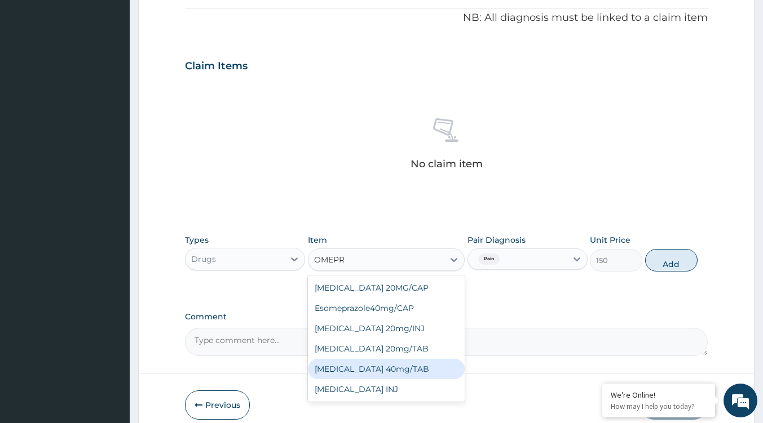
click at [380, 370] on div "OMEPRAZOLE 40mg/TAB" at bounding box center [386, 369] width 157 height 20
type input "160"
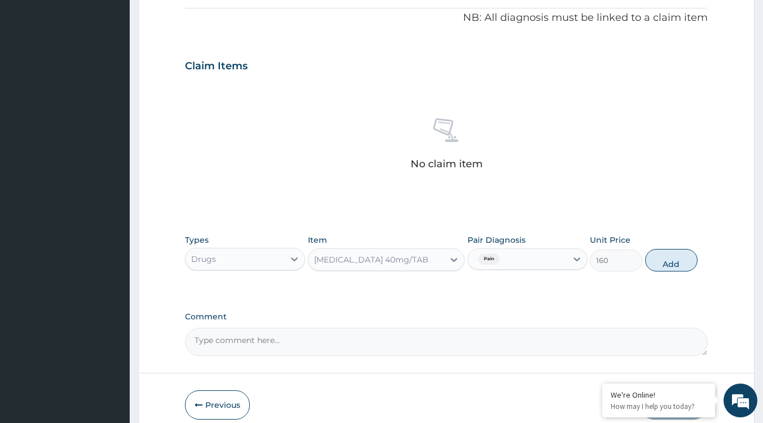
click at [391, 273] on div "Types Drugs Item OMEPRAZOLE 40mg/TAB Pair Diagnosis Pain Unit Price 160 Add" at bounding box center [446, 253] width 523 height 48
click at [405, 262] on div "OMEPRAZOLE 40mg/TAB" at bounding box center [371, 259] width 114 height 11
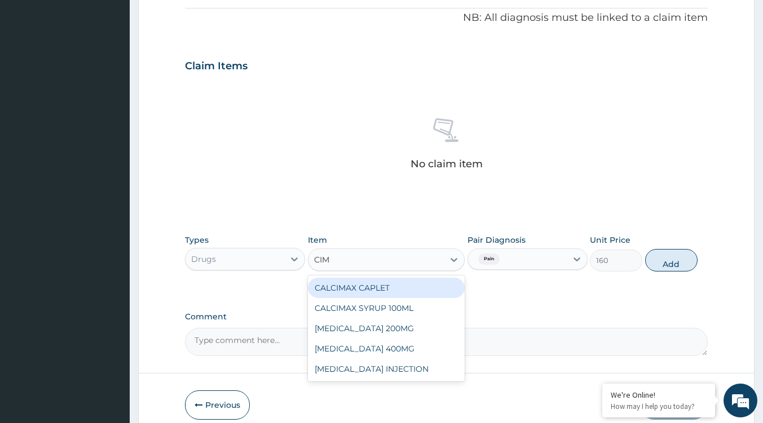
scroll to position [0, 0]
type input "CIMET"
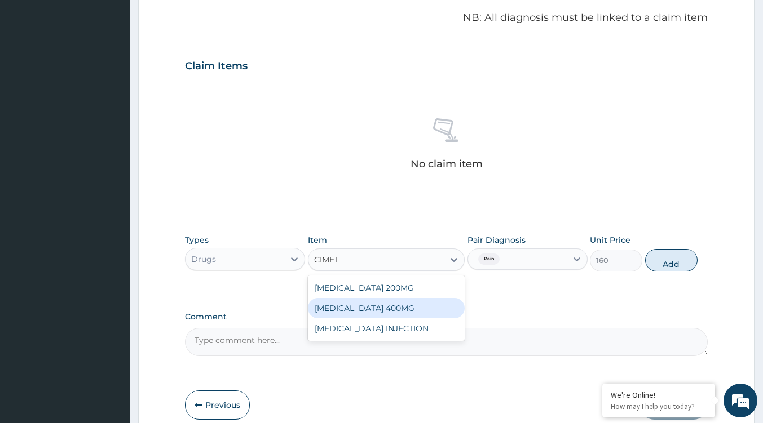
click at [400, 303] on div "CIMETIDINE 400MG" at bounding box center [386, 308] width 157 height 20
type input "45"
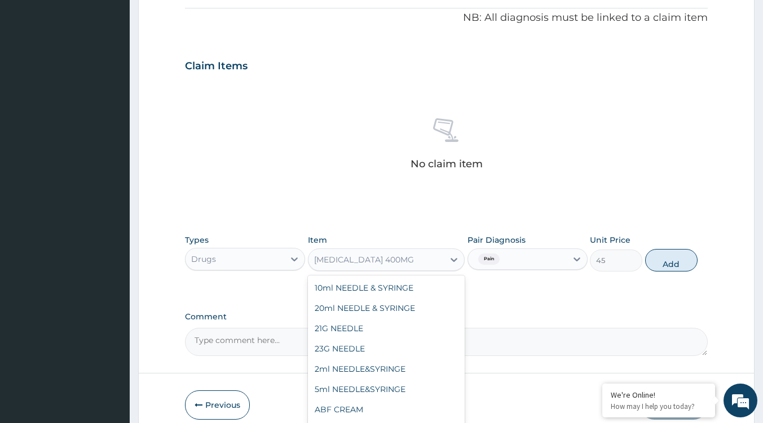
scroll to position [9830, 0]
